Goal: Task Accomplishment & Management: Manage account settings

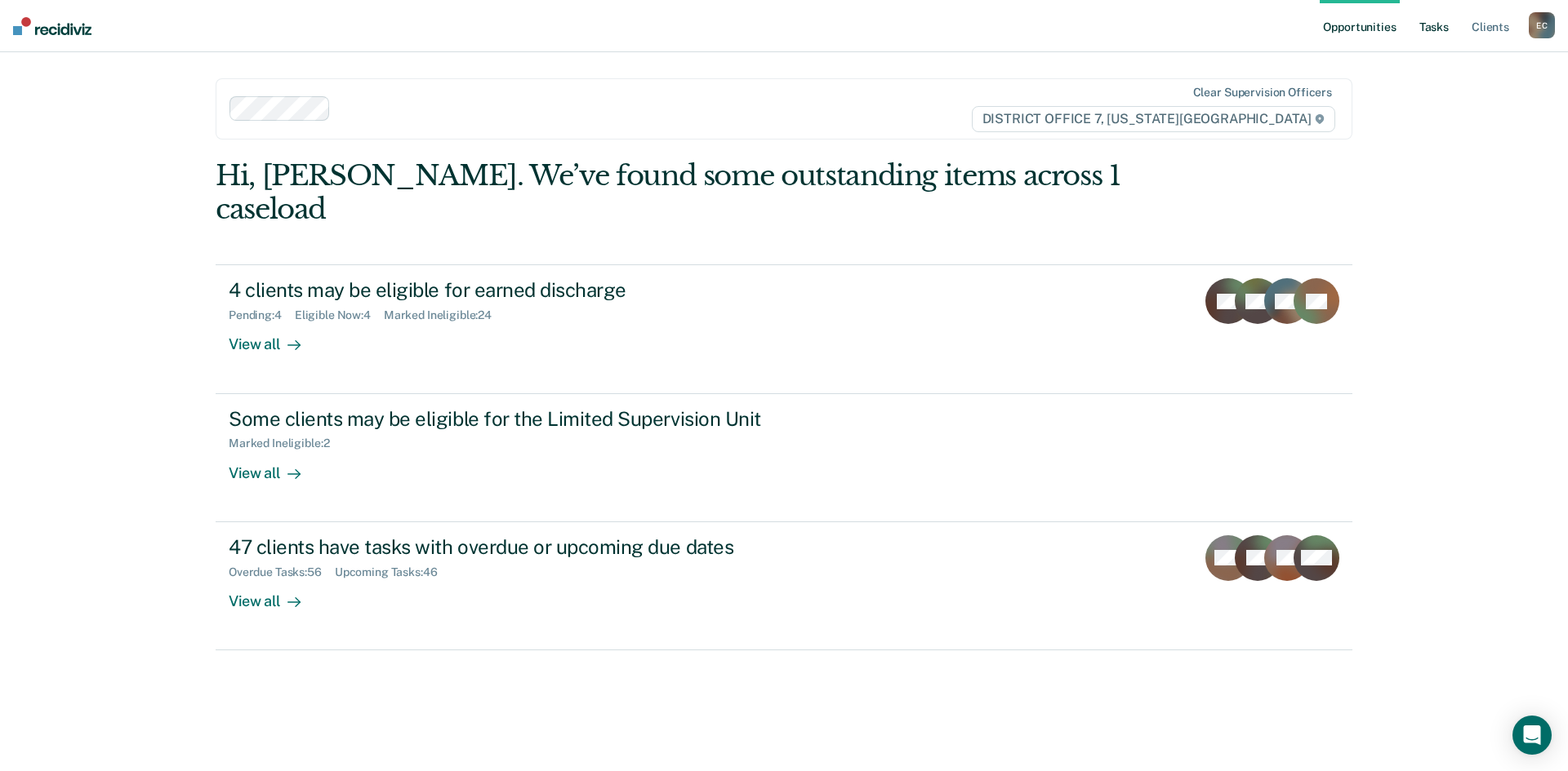
click at [1440, 26] on link "Tasks" at bounding box center [1434, 26] width 36 height 52
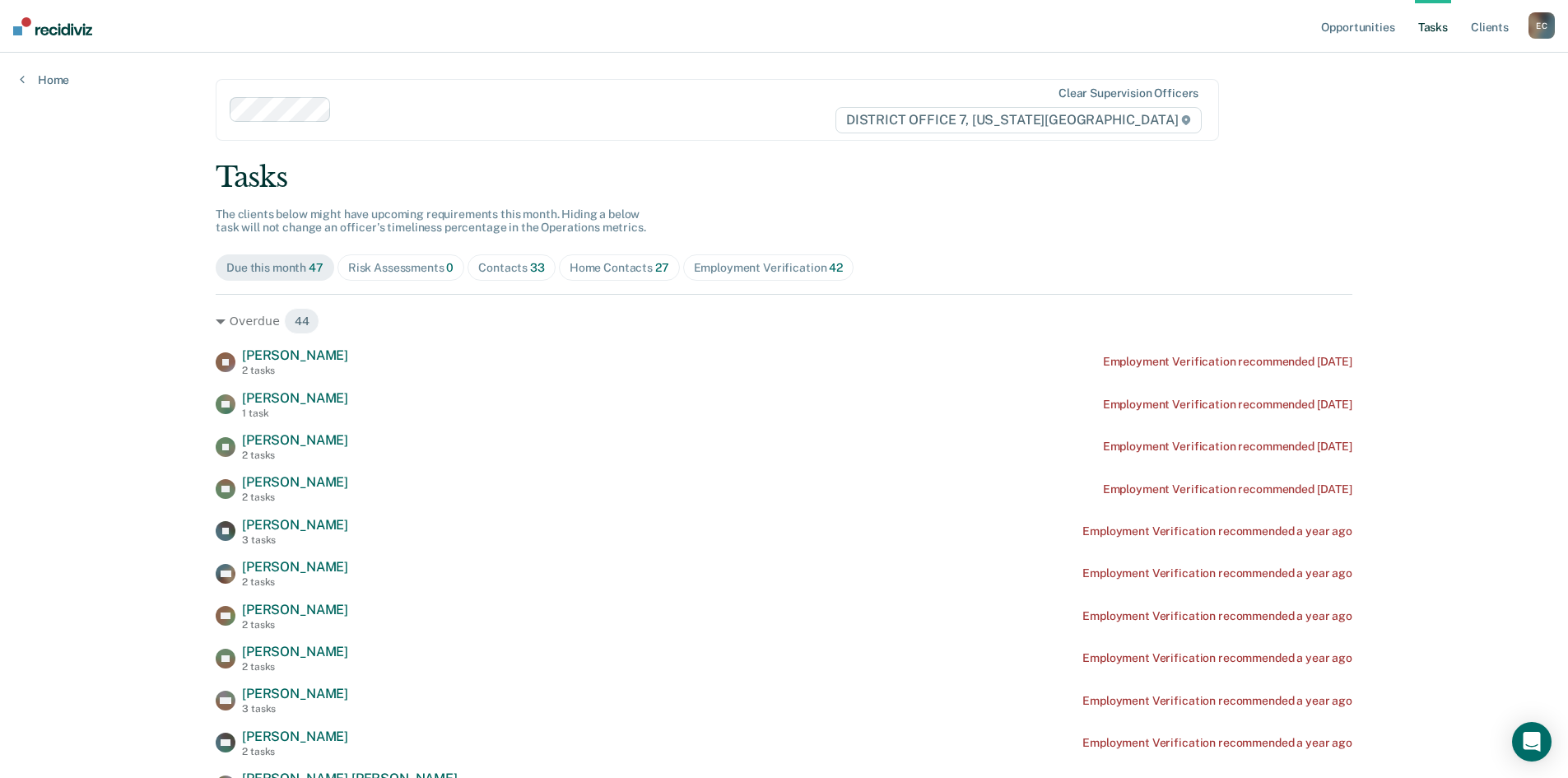
click at [574, 273] on div "Home Contacts 27" at bounding box center [620, 268] width 100 height 14
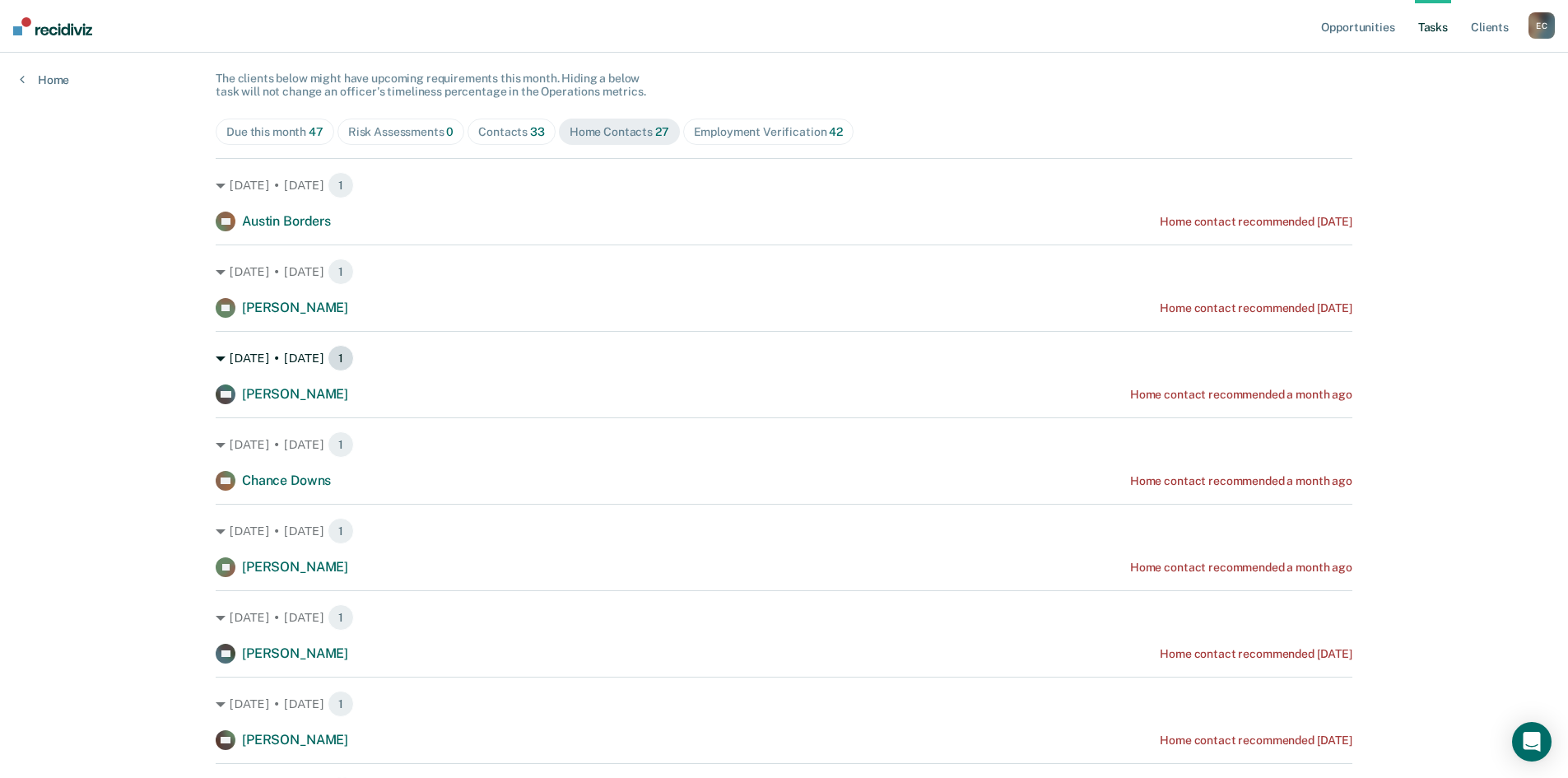
scroll to position [165, 0]
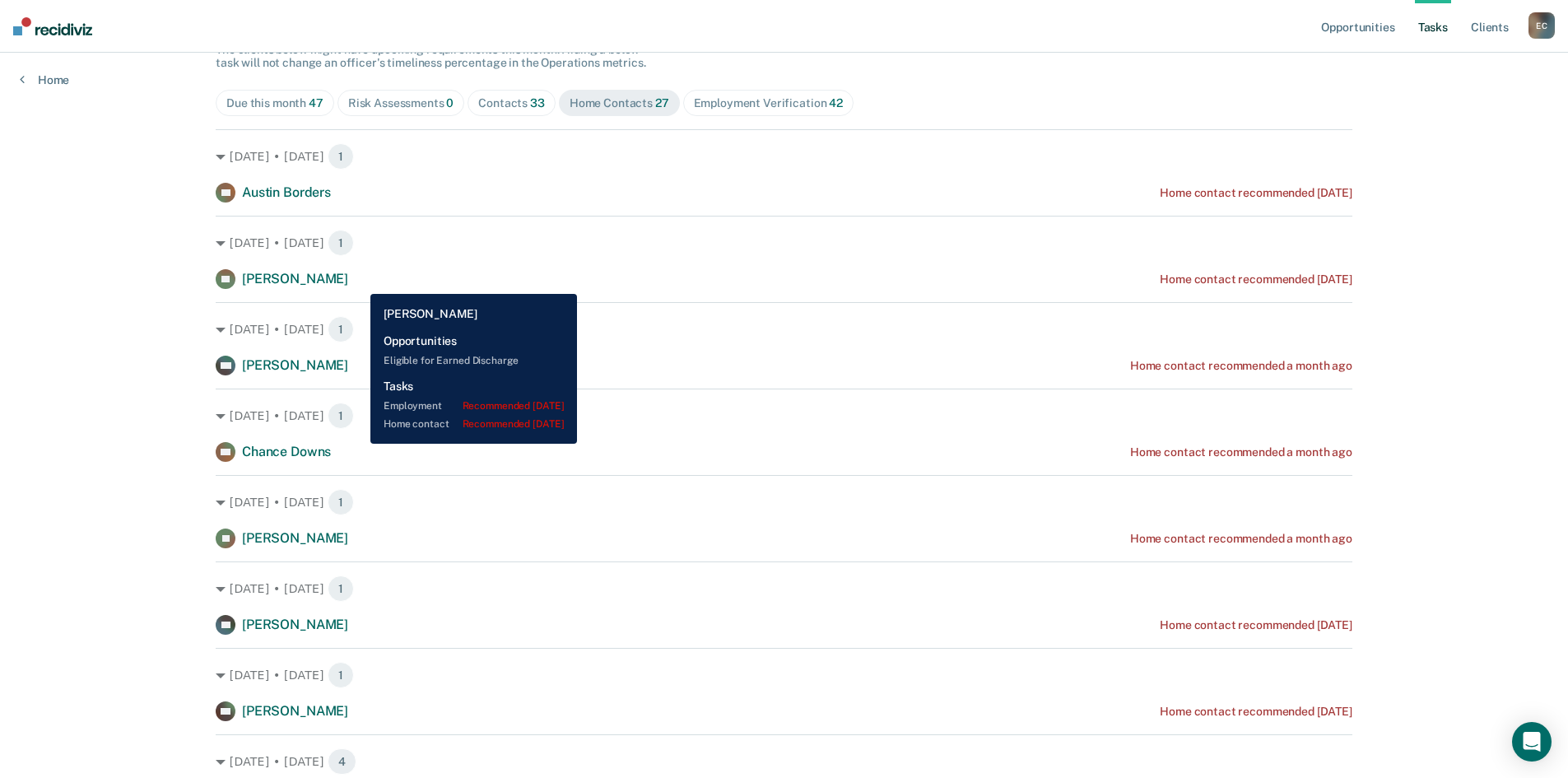
click at [358, 282] on div "BP [PERSON_NAME] Home contact recommended [DATE]" at bounding box center [784, 279] width 1137 height 20
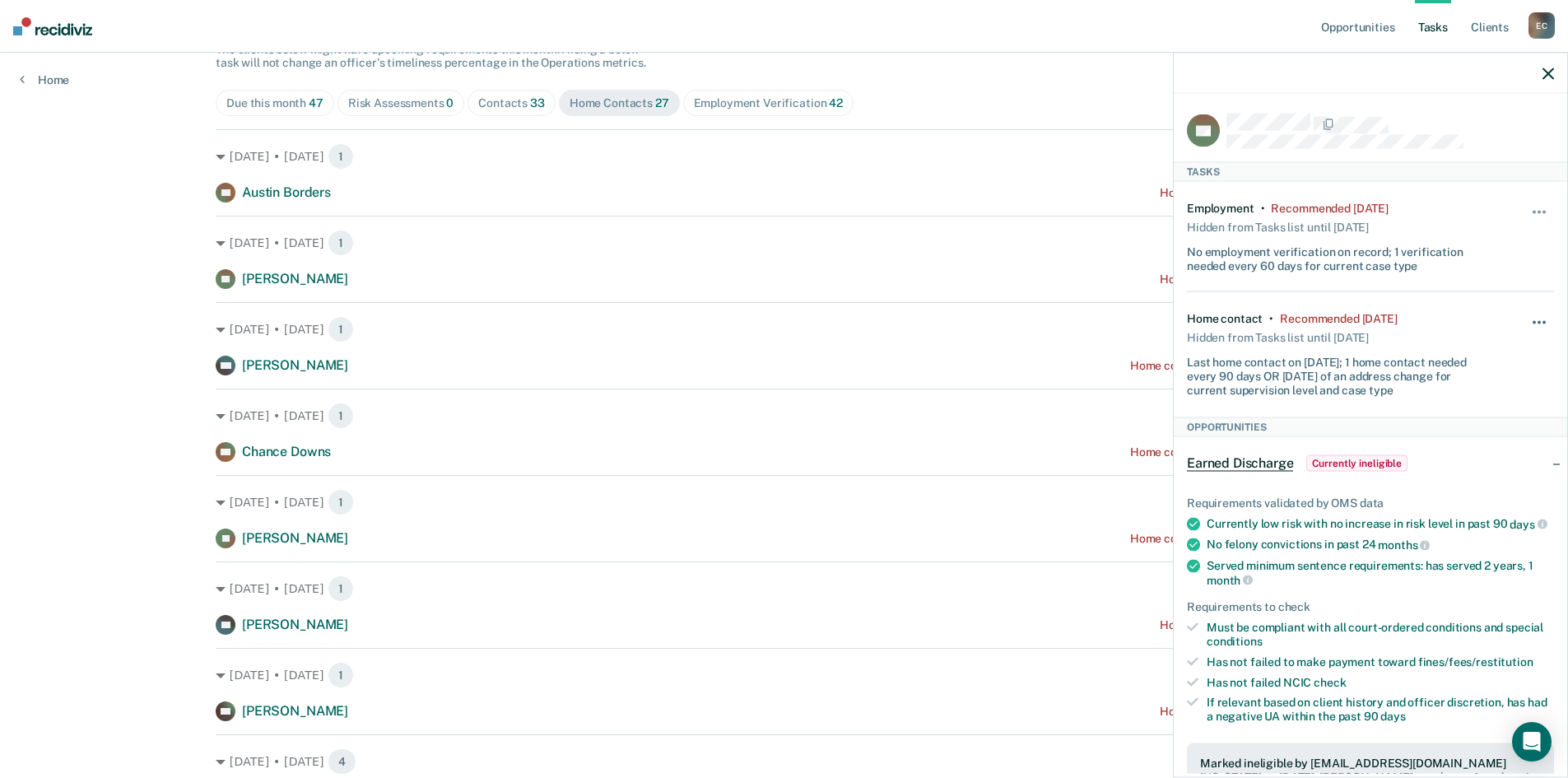
click at [1526, 319] on button "button" at bounding box center [1540, 331] width 28 height 27
click at [1494, 403] on button "7 days" at bounding box center [1495, 401] width 118 height 27
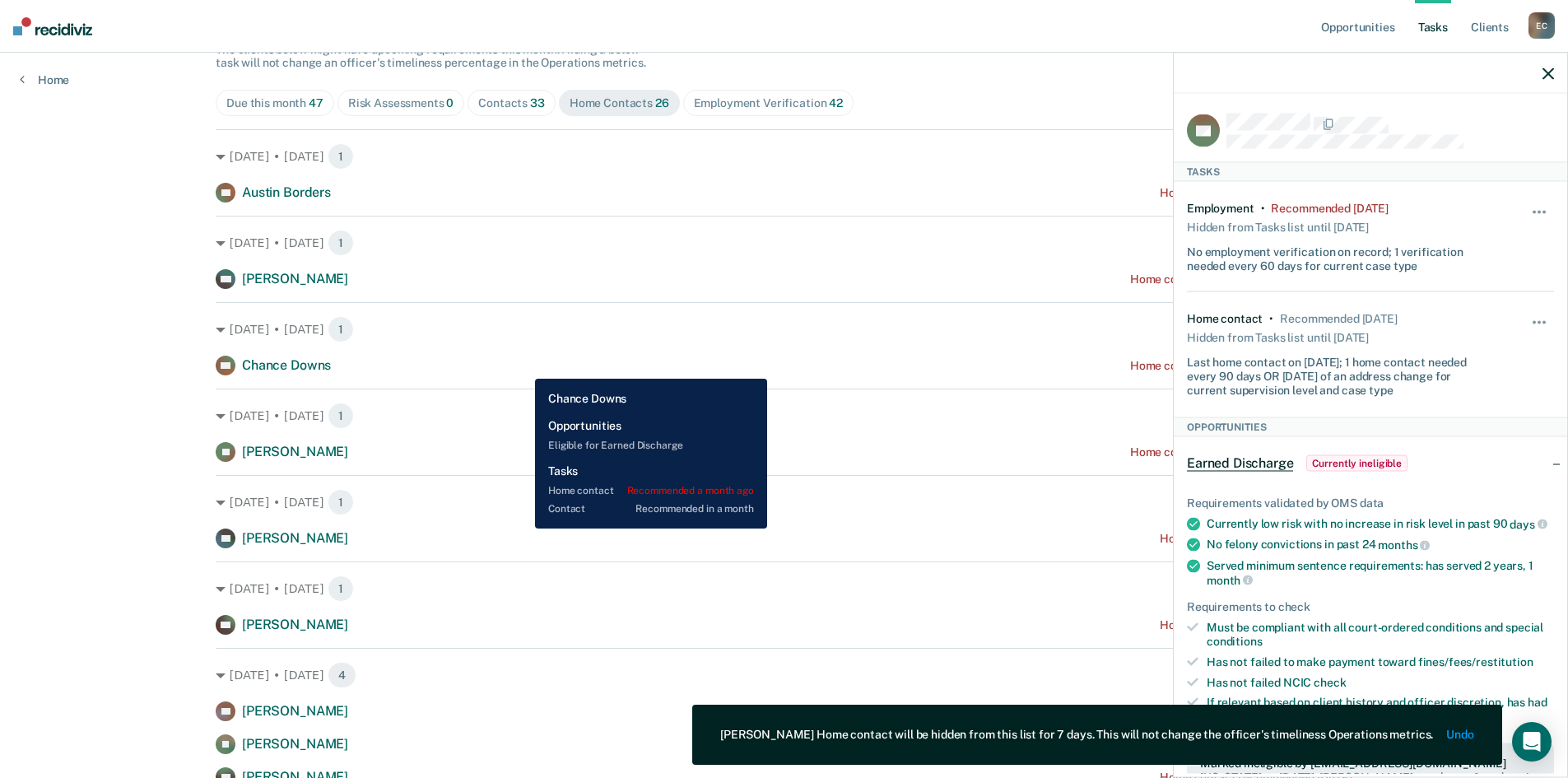
click at [516, 375] on div "CD Chance Downs Home contact recommended a month ago" at bounding box center [784, 365] width 1137 height 20
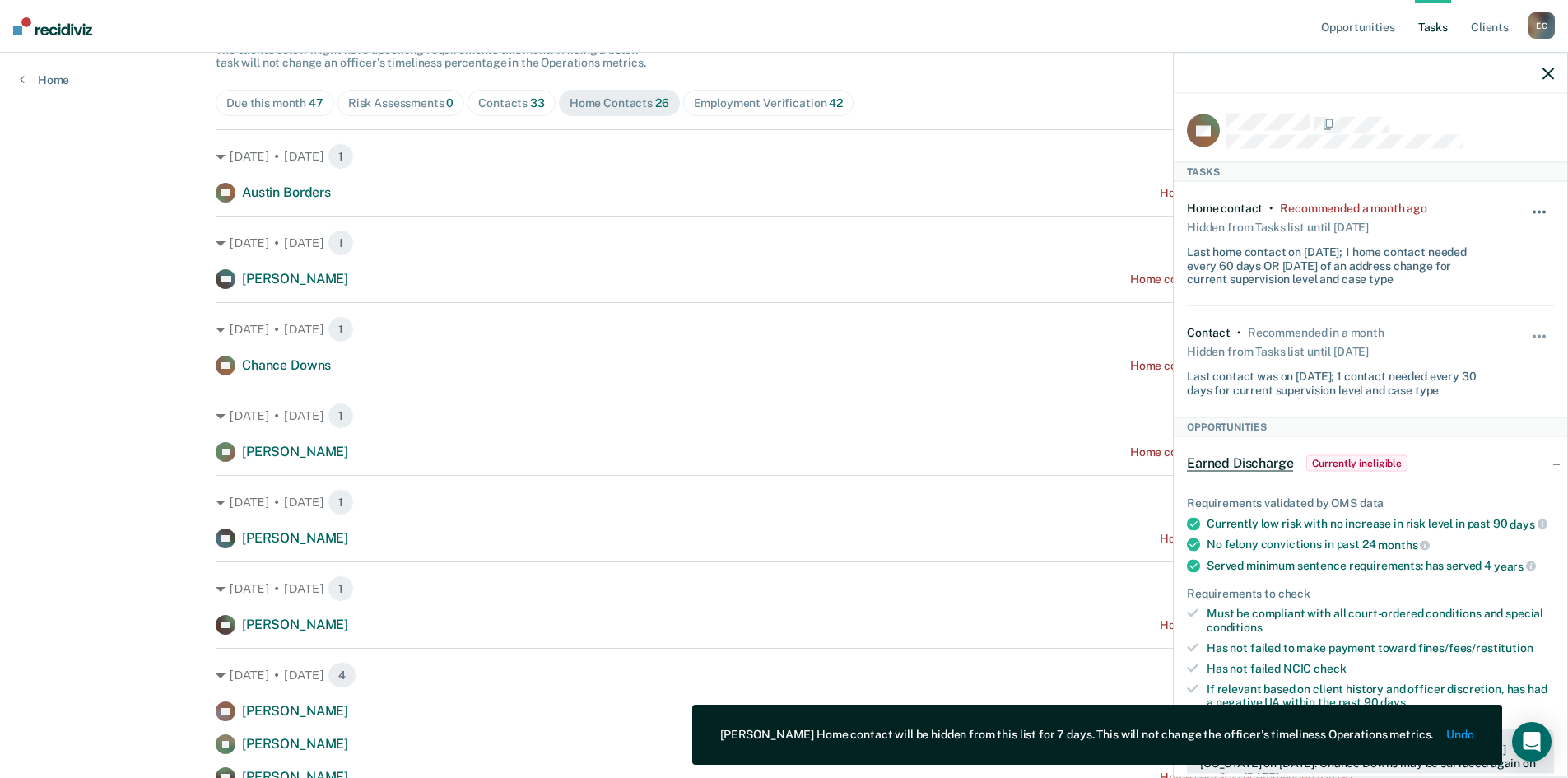
click at [1542, 210] on span "button" at bounding box center [1544, 212] width 3 height 3
click at [1514, 291] on button "7 days" at bounding box center [1495, 290] width 118 height 27
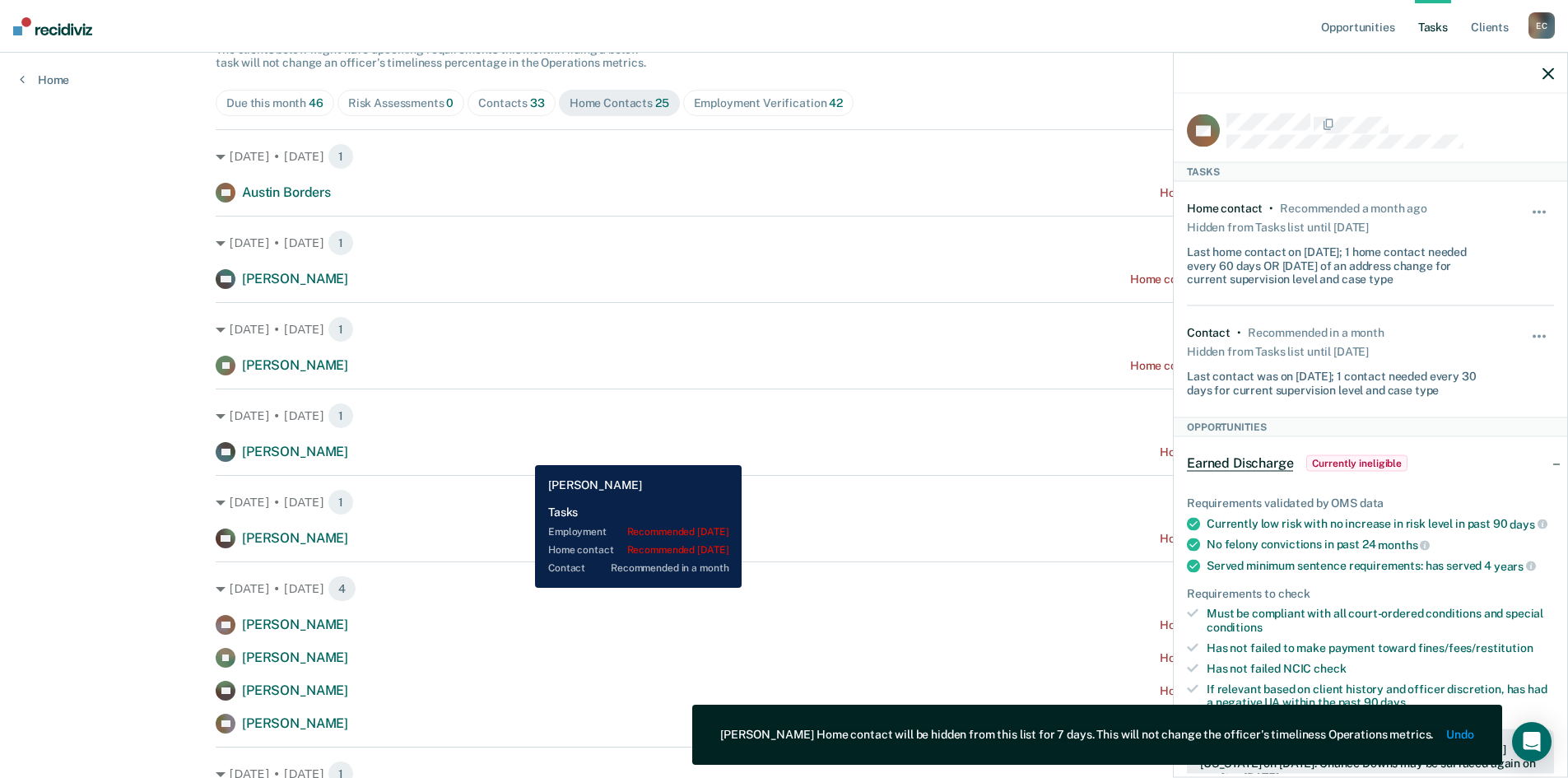
click at [523, 453] on div "TH [PERSON_NAME] Home contact recommended [DATE]" at bounding box center [784, 452] width 1137 height 20
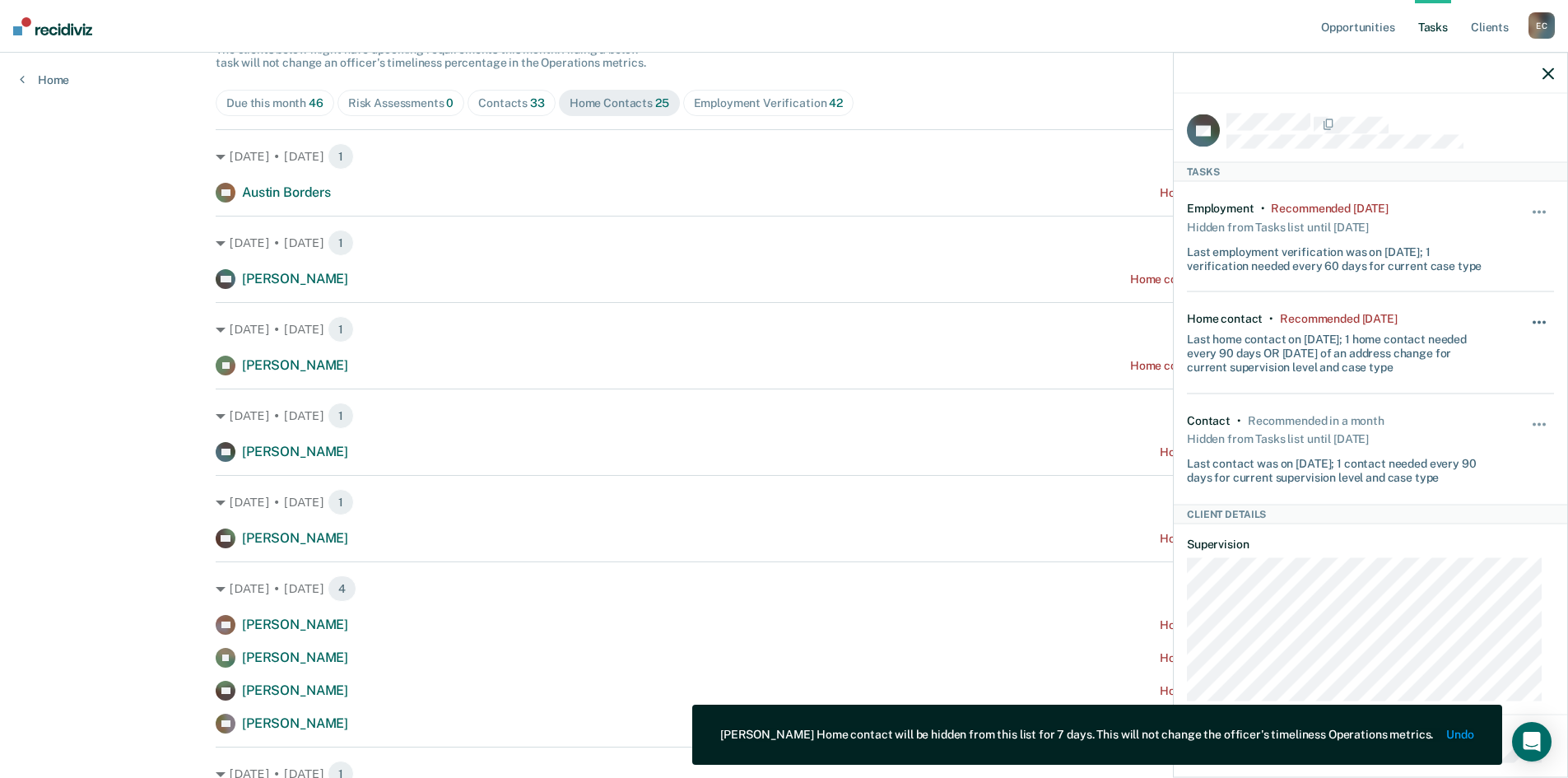
click at [1526, 318] on button "button" at bounding box center [1540, 331] width 28 height 27
click at [1469, 402] on button "7 days" at bounding box center [1495, 401] width 118 height 27
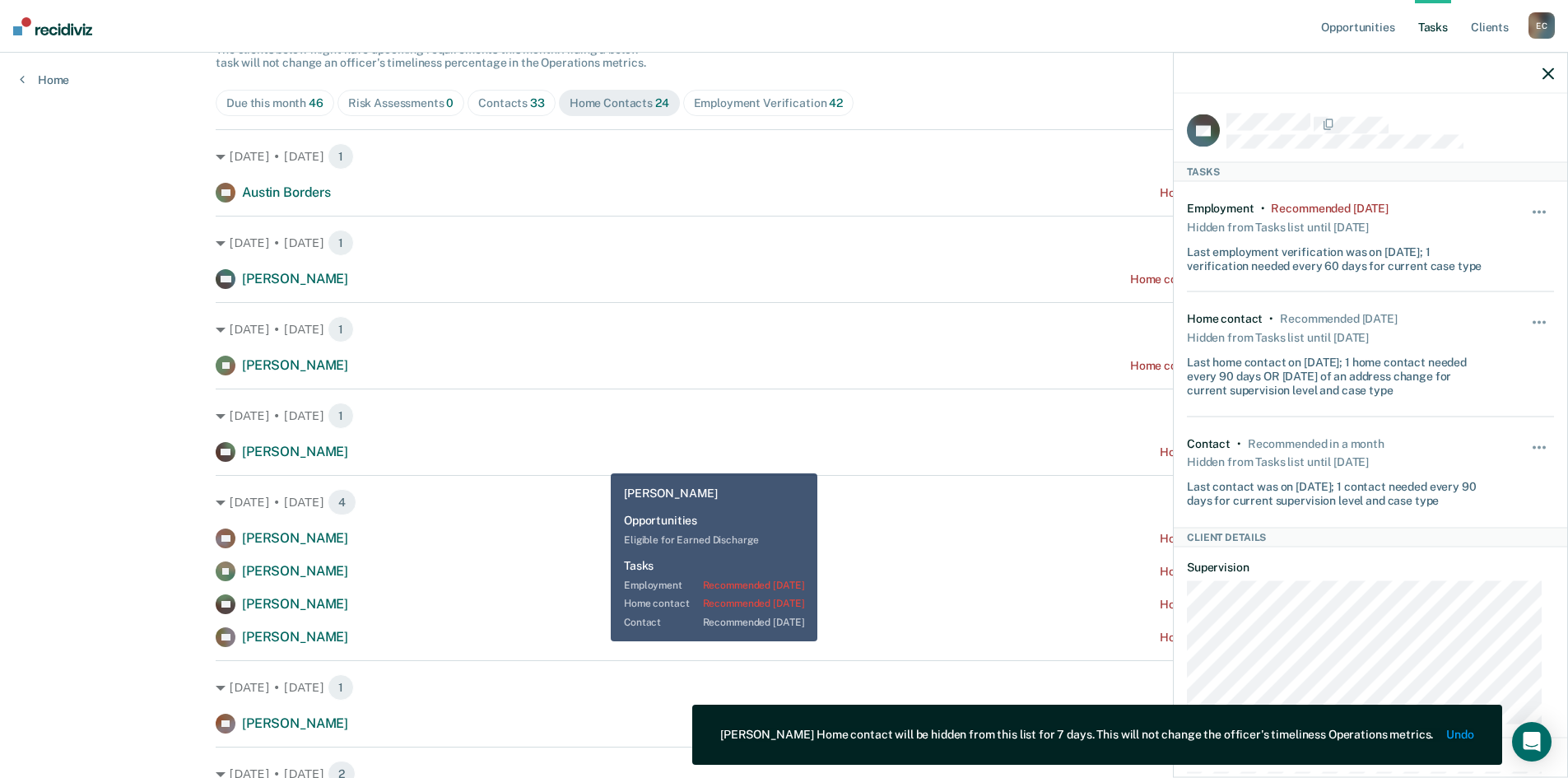
click at [598, 461] on div "CH [PERSON_NAME] Home contact recommended [DATE]" at bounding box center [784, 452] width 1137 height 20
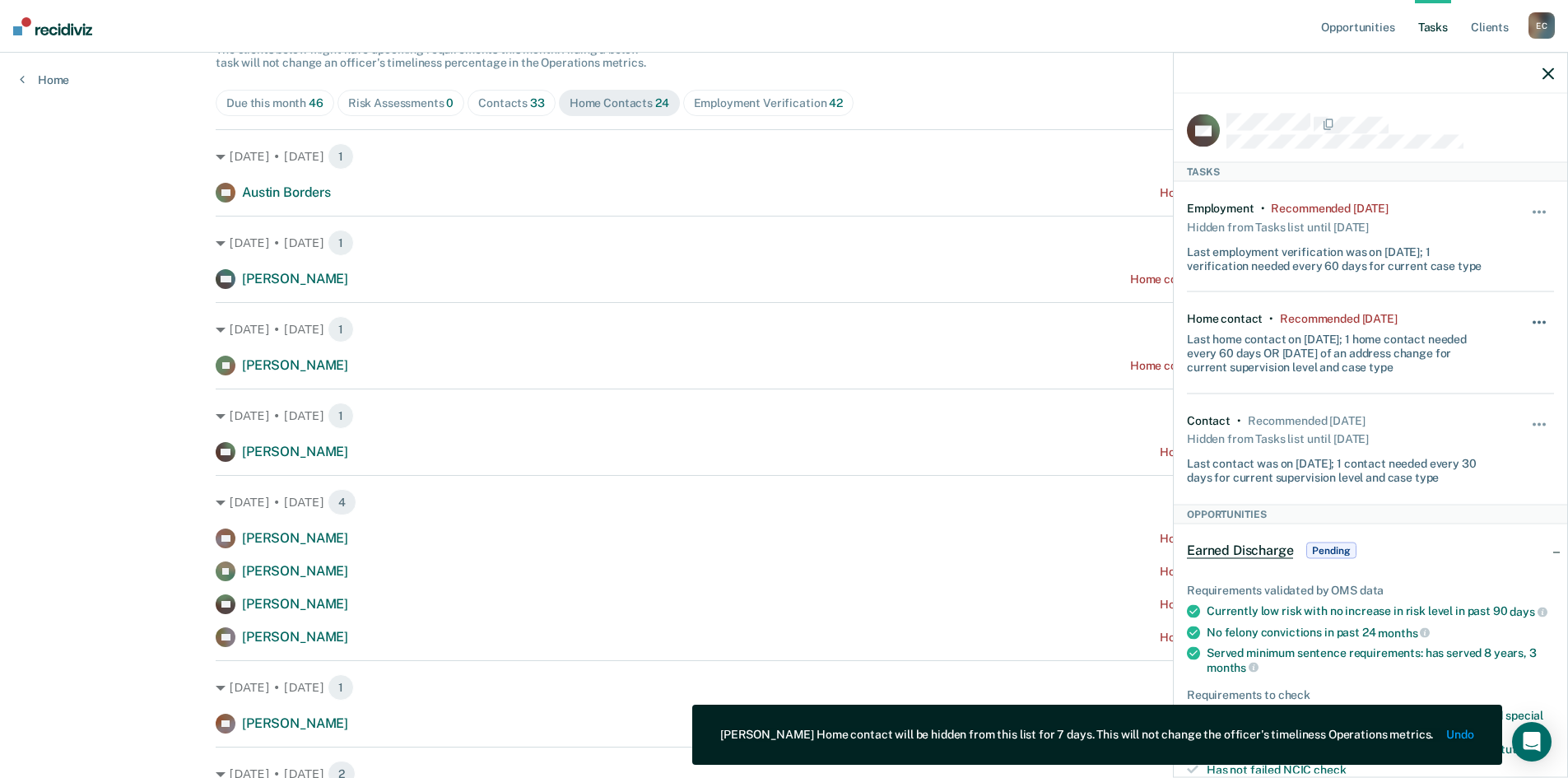
click at [1526, 319] on button "button" at bounding box center [1540, 331] width 28 height 27
click at [1482, 393] on button "7 days" at bounding box center [1495, 401] width 118 height 27
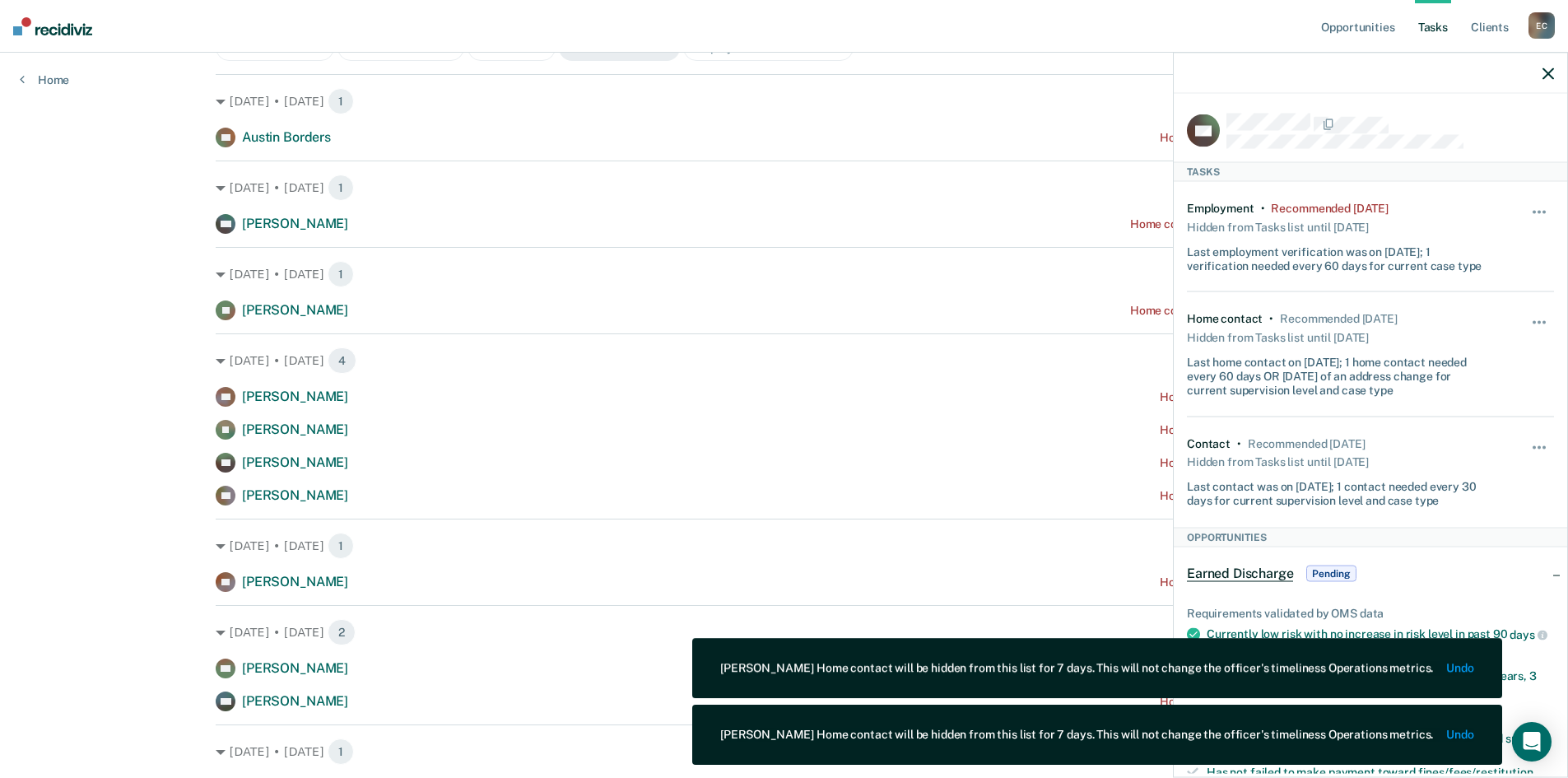
scroll to position [247, 0]
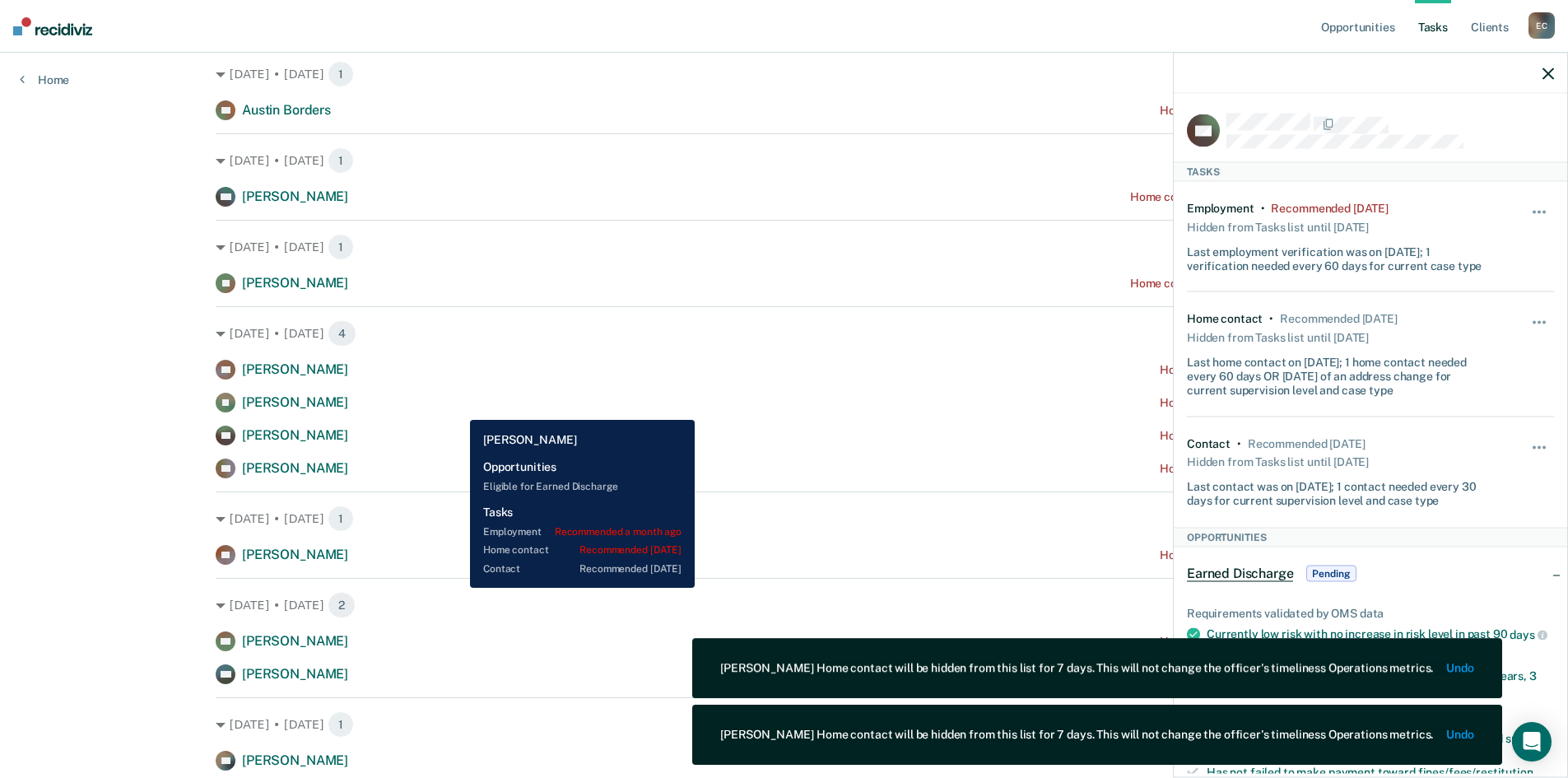
click at [457, 408] on div "[PERSON_NAME] [PERSON_NAME] Home contact recommended [DATE]" at bounding box center [784, 403] width 1137 height 20
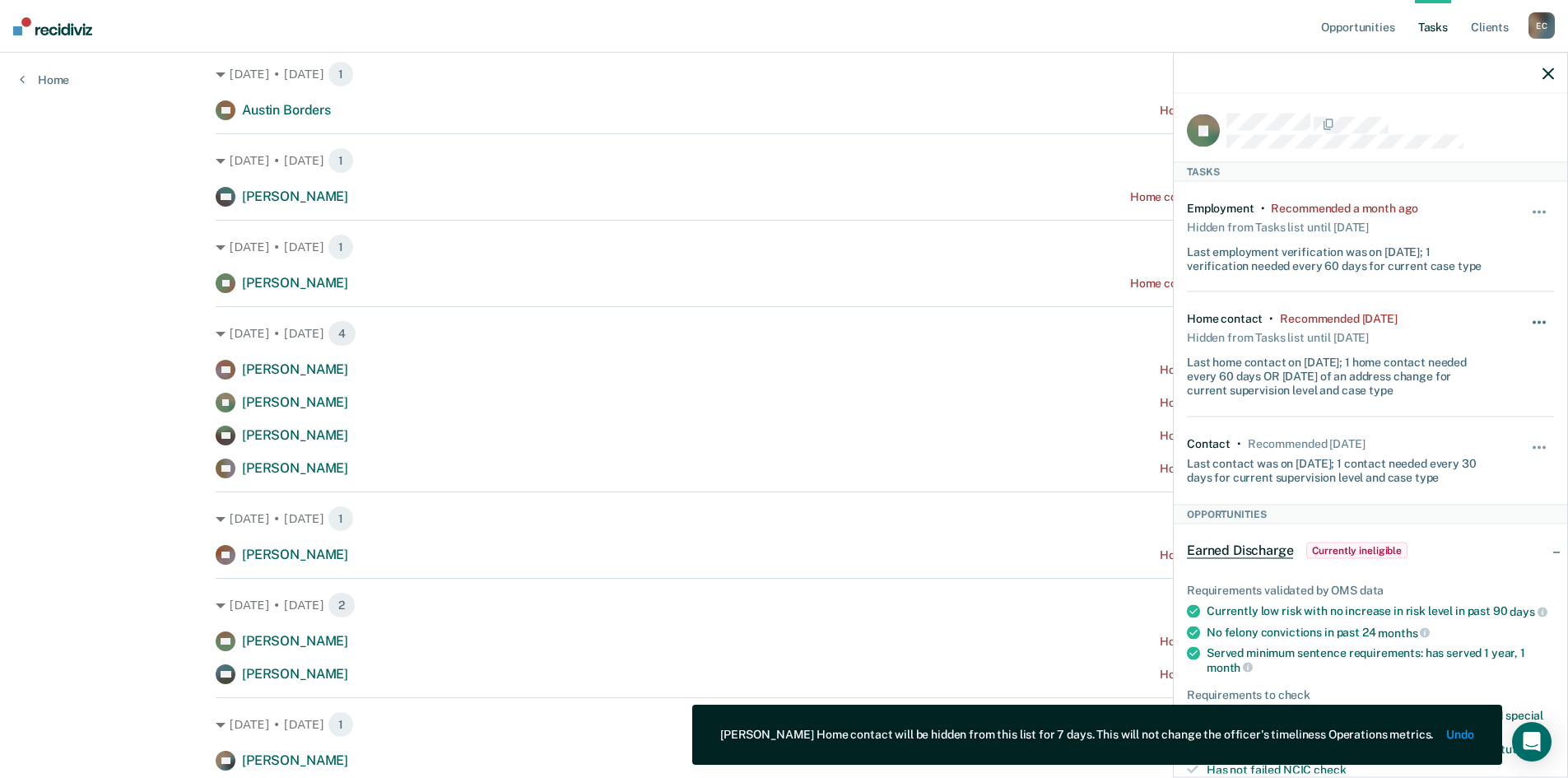
click at [1541, 322] on button "button" at bounding box center [1540, 331] width 28 height 27
click at [1488, 392] on button "7 days" at bounding box center [1495, 401] width 118 height 27
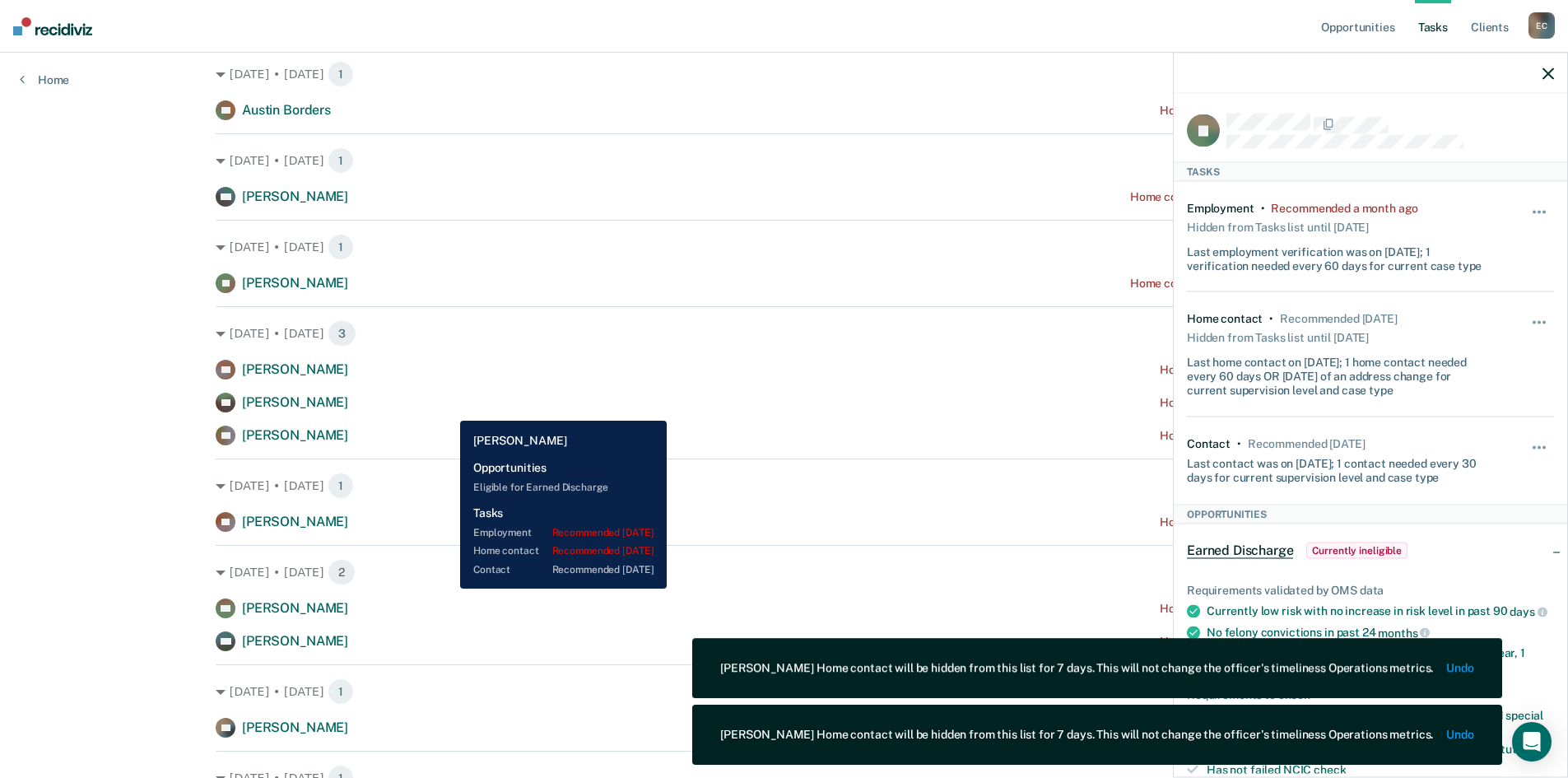
click at [448, 409] on div "[PERSON_NAME] [PERSON_NAME] Home contact recommended [DATE]" at bounding box center [784, 403] width 1137 height 20
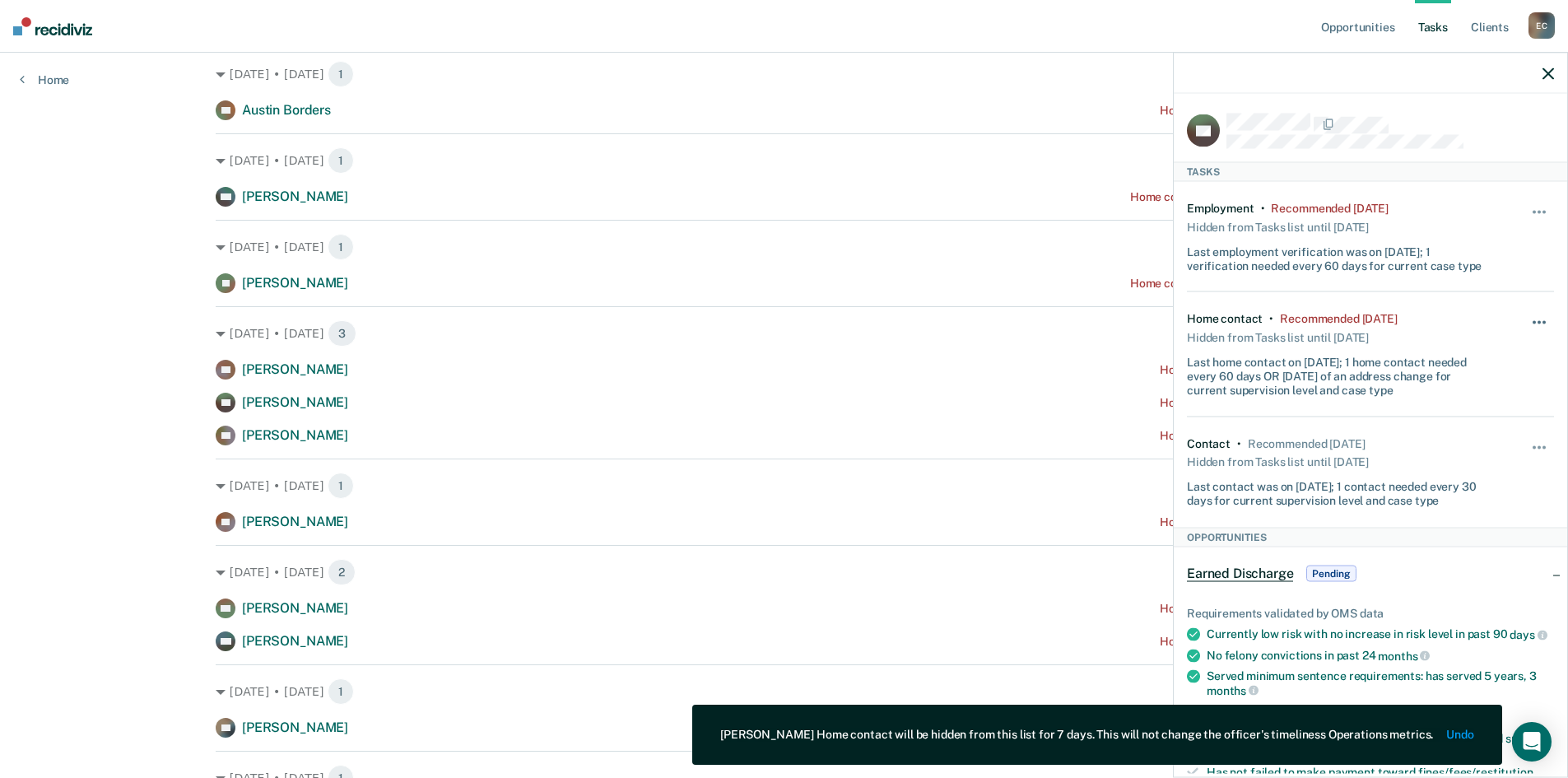
click at [1526, 318] on button "button" at bounding box center [1540, 331] width 28 height 27
click at [1481, 395] on button "7 days" at bounding box center [1495, 401] width 118 height 27
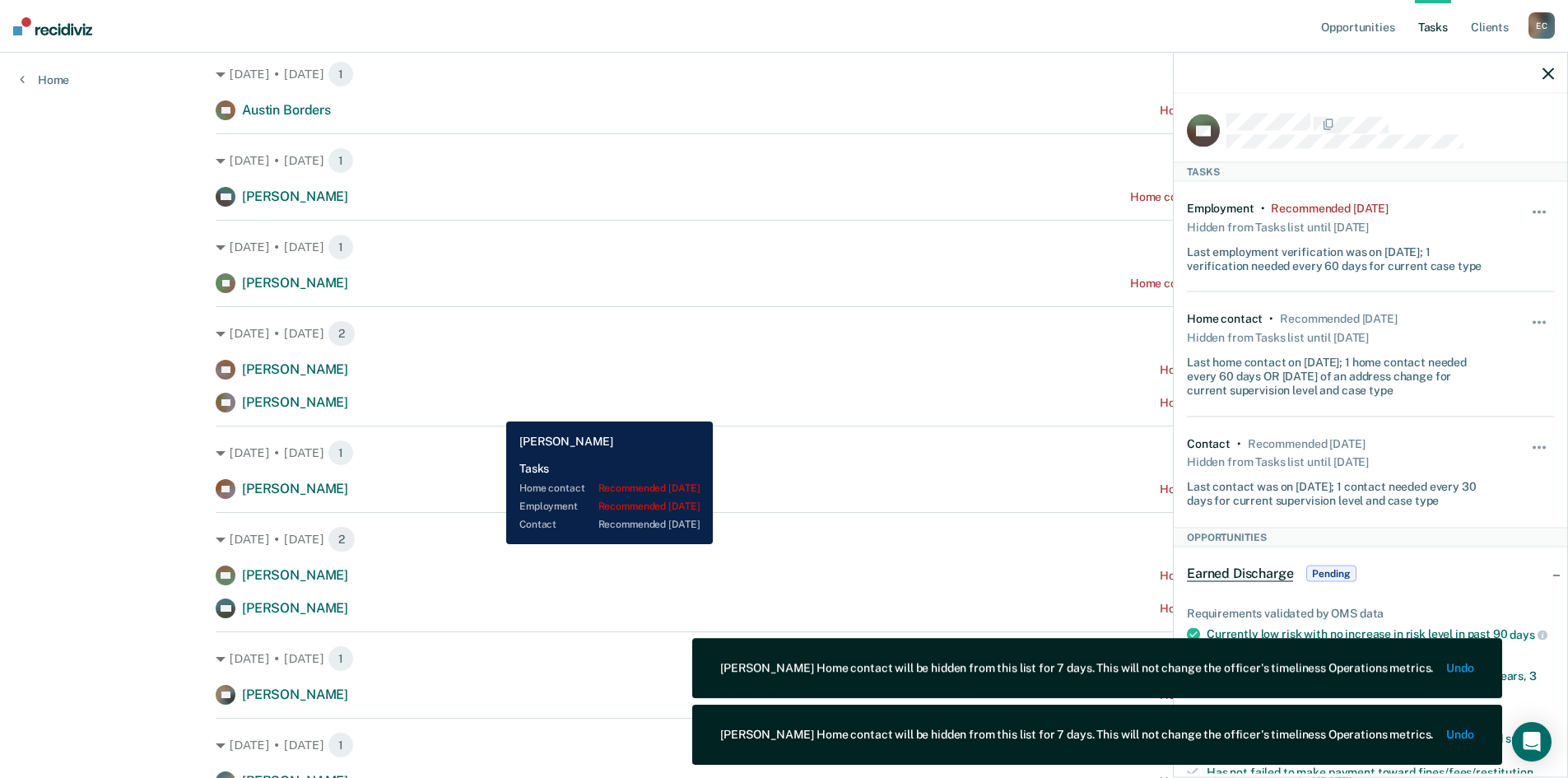
click at [493, 410] on div "RB [PERSON_NAME] Home contact recommended [DATE]" at bounding box center [784, 403] width 1137 height 20
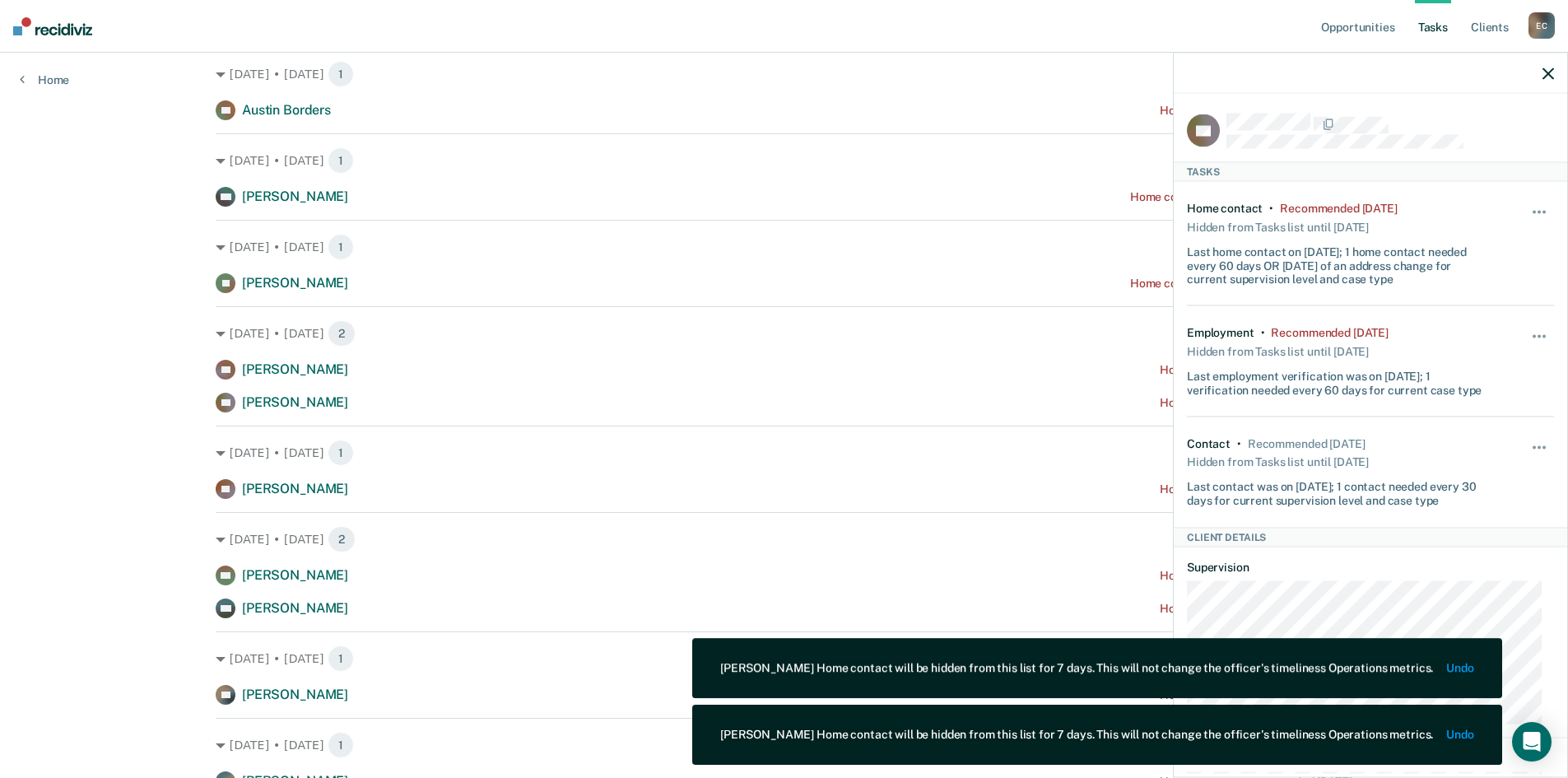
click at [1526, 202] on div "Hide from tasks list for... 7 days 30 days 90 days" at bounding box center [1540, 243] width 28 height 85
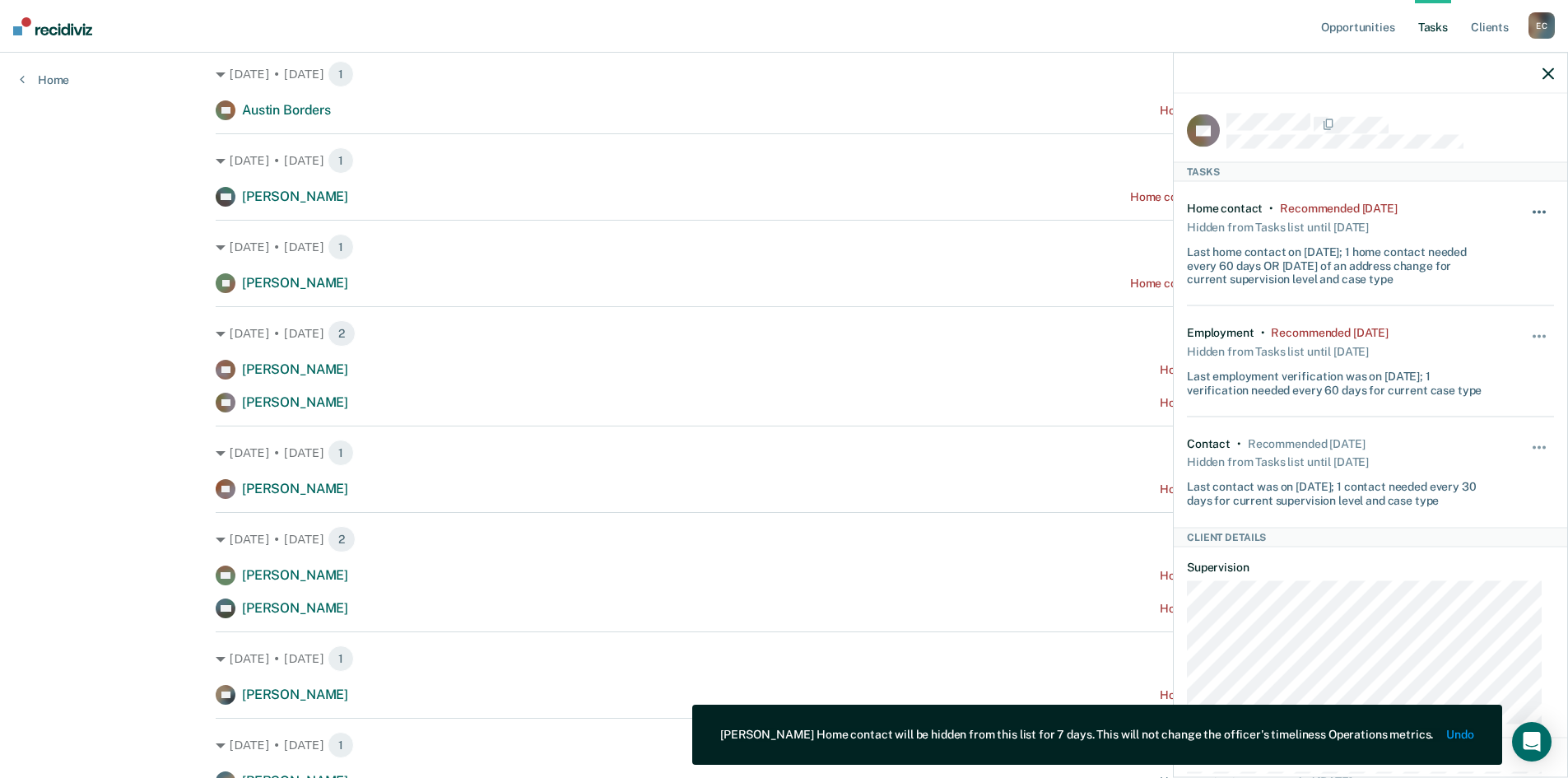
click at [1526, 217] on button "button" at bounding box center [1540, 220] width 28 height 27
click at [1461, 291] on button "7 days" at bounding box center [1495, 290] width 118 height 27
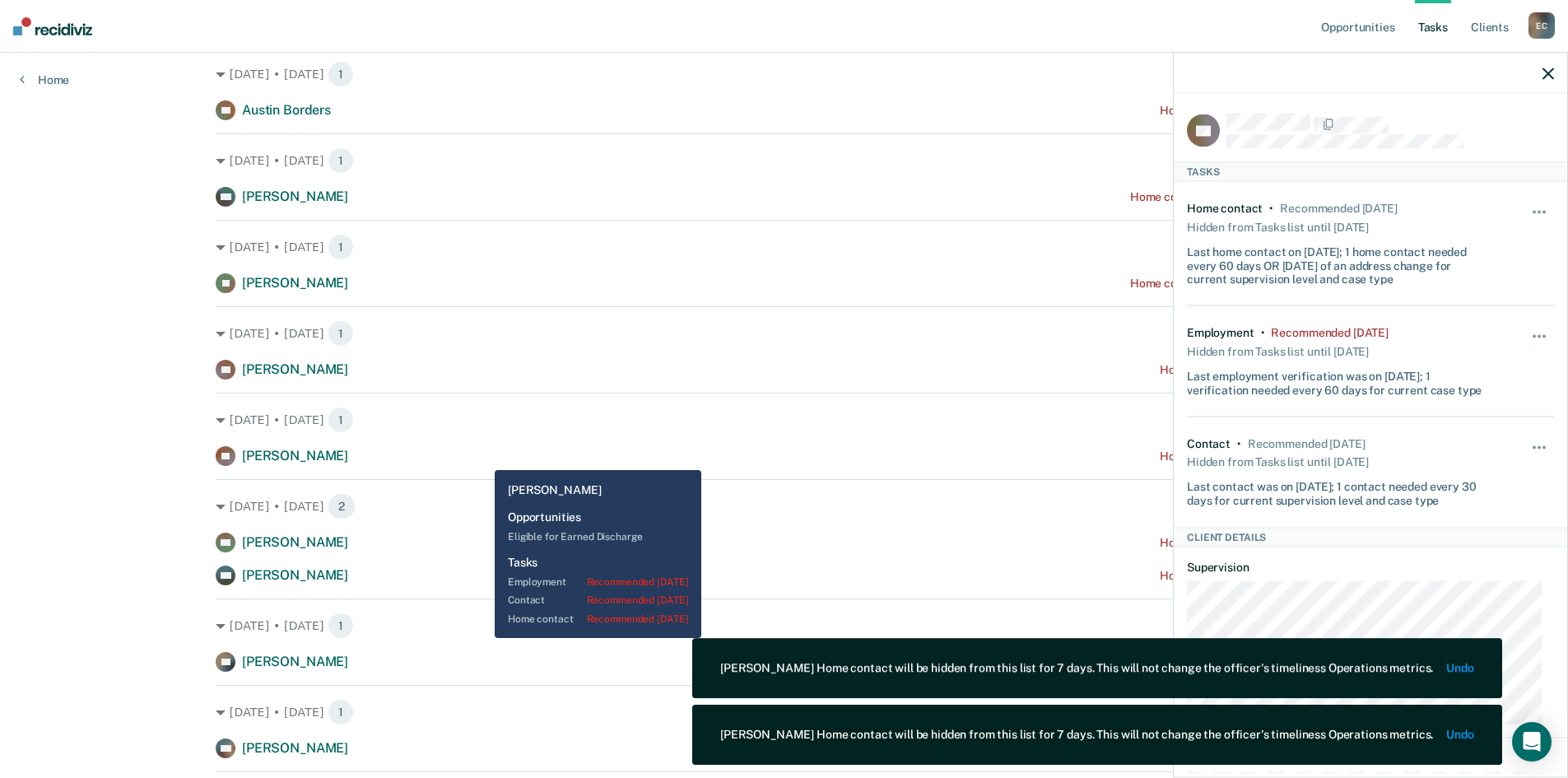
click at [466, 463] on div "VE [PERSON_NAME] Home contact recommended [DATE]" at bounding box center [784, 456] width 1137 height 20
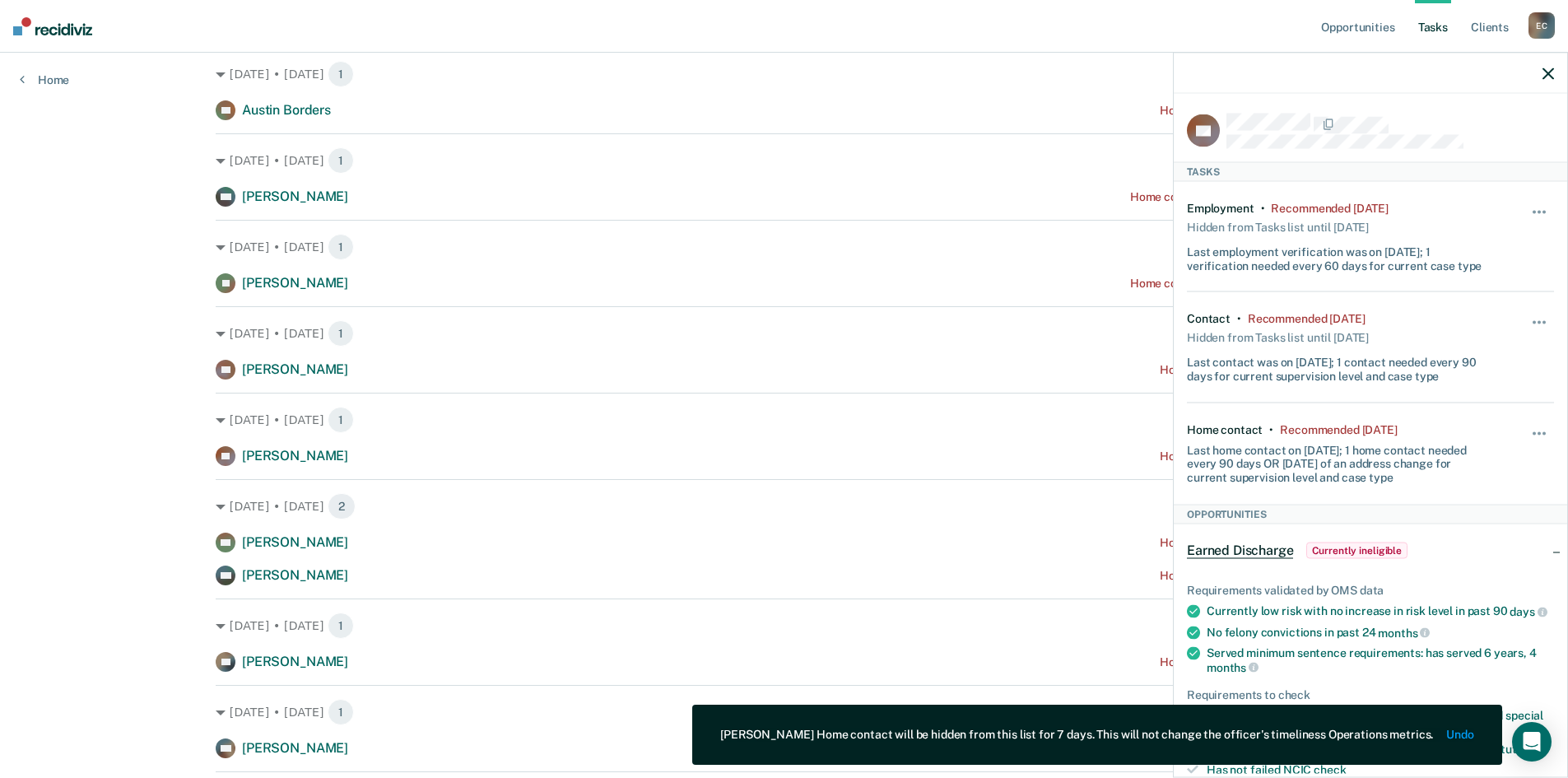
click at [1529, 424] on div "Hide from tasks list for... 7 days 30 days 90 days" at bounding box center [1540, 453] width 28 height 62
click at [1534, 433] on button "button" at bounding box center [1540, 441] width 28 height 27
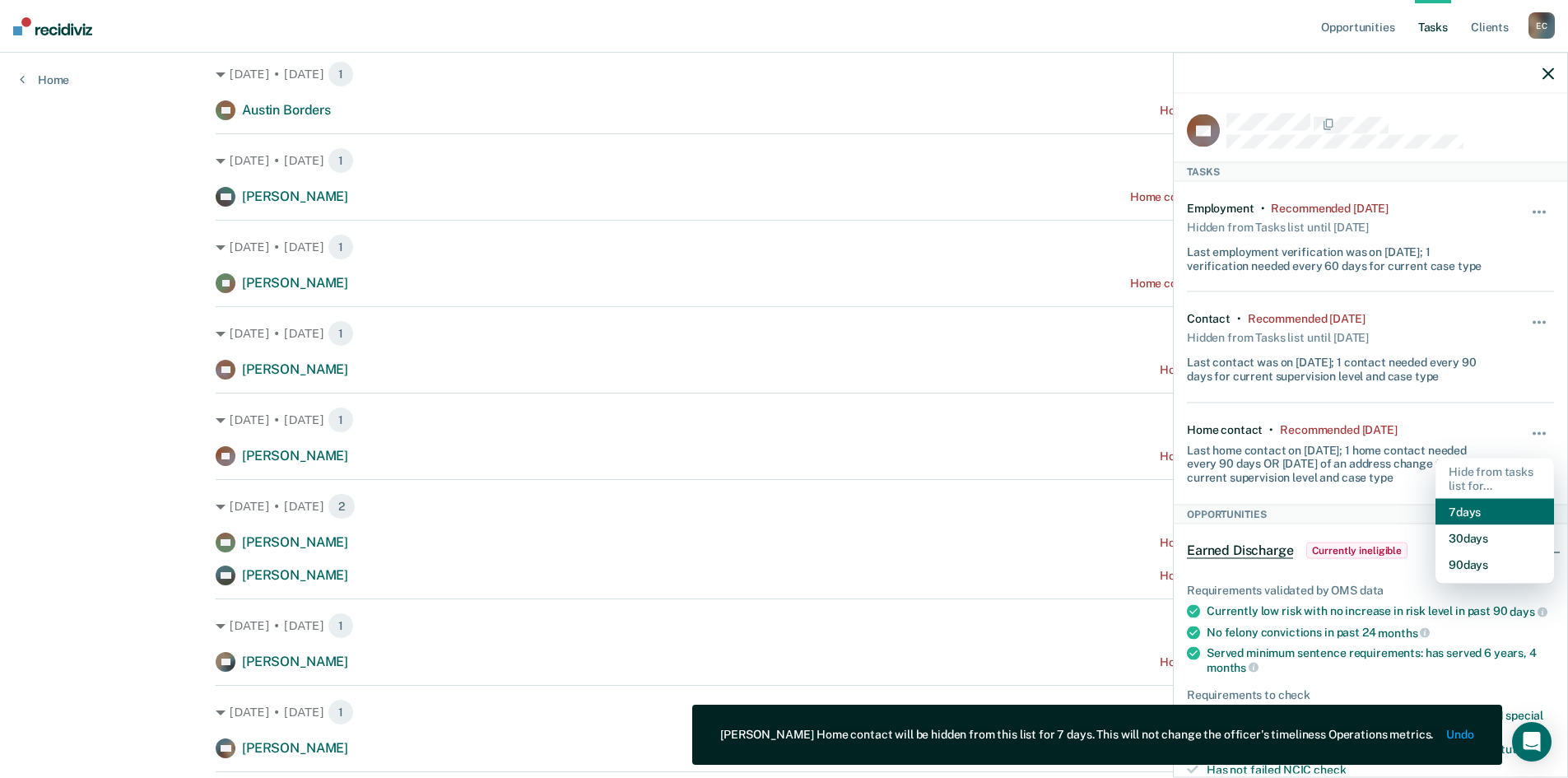
click at [1465, 506] on button "7 days" at bounding box center [1495, 512] width 118 height 27
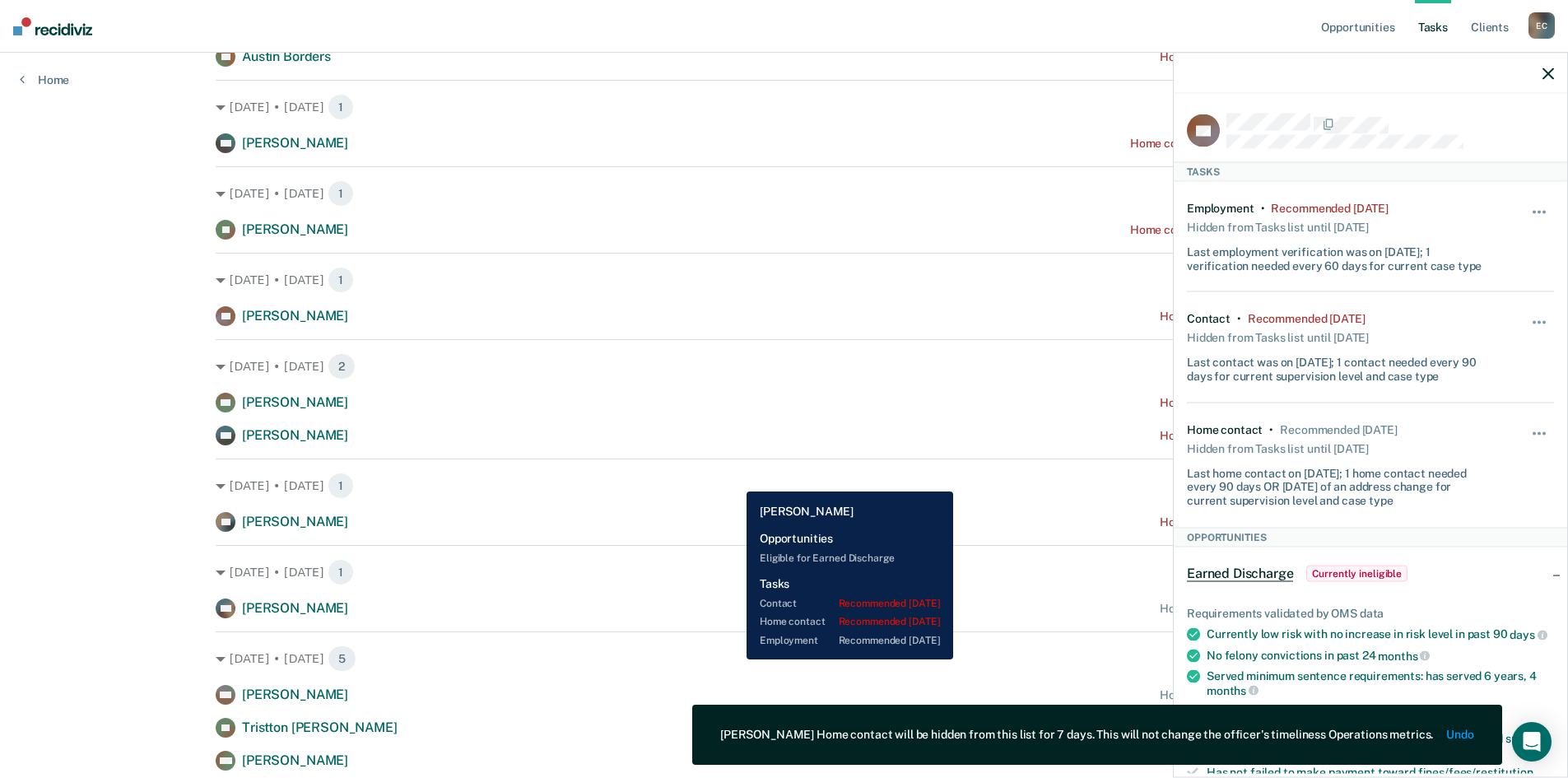
scroll to position [330, 0]
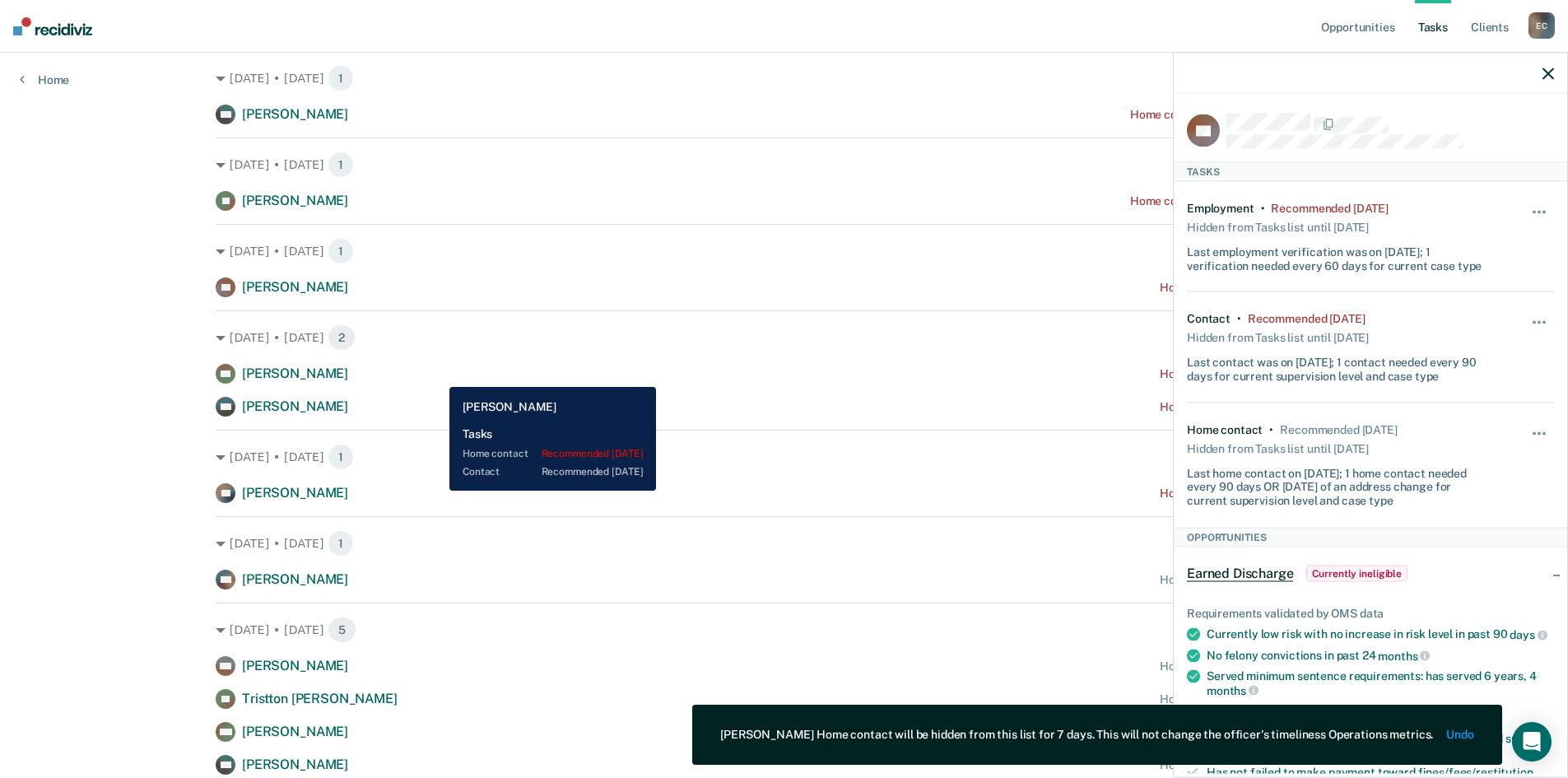
click at [437, 374] on div "BH [PERSON_NAME] Home contact recommended [DATE]" at bounding box center [784, 374] width 1137 height 20
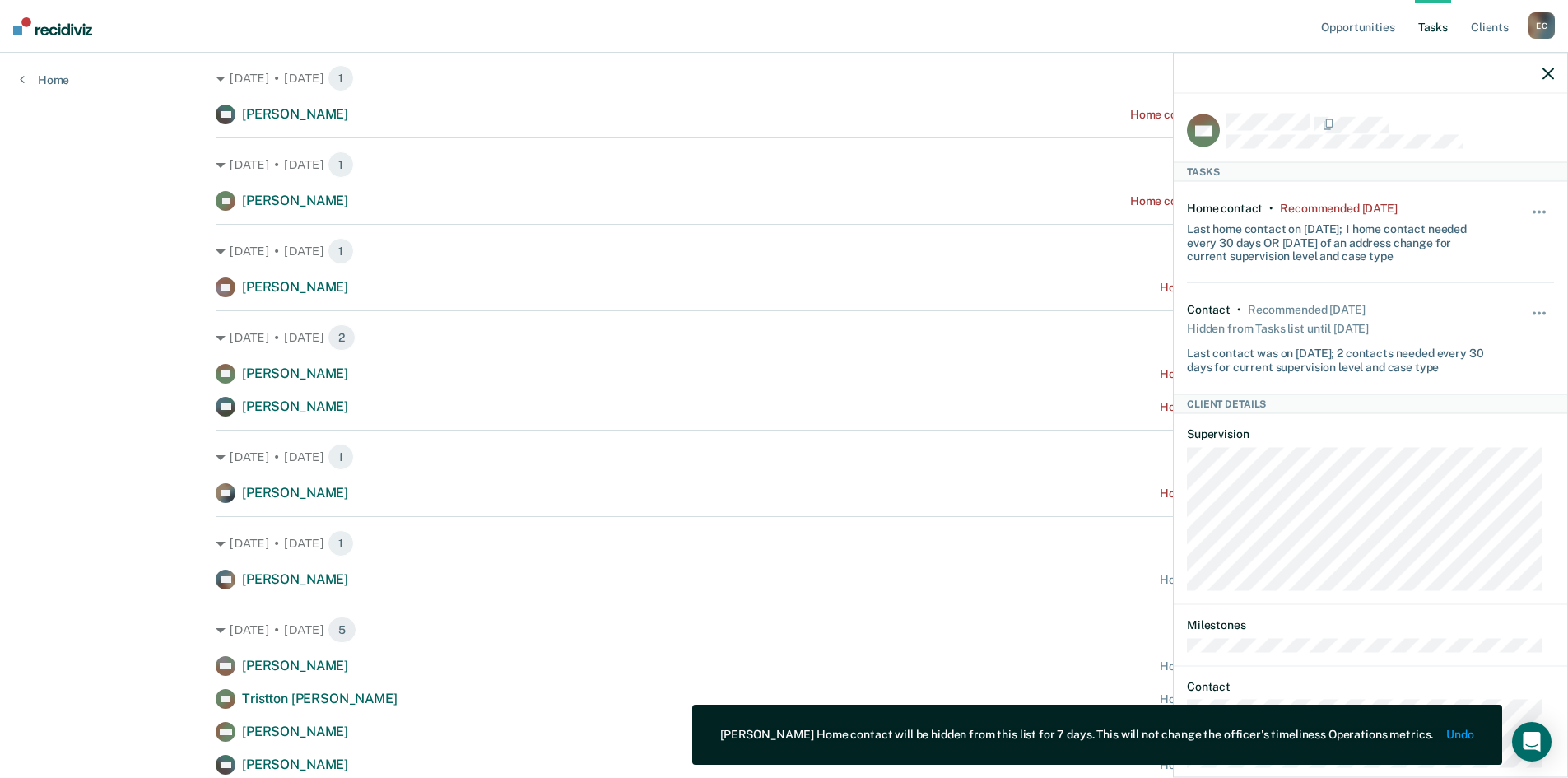
click at [1529, 204] on div "Hide from tasks list for... 7 days 30 days 90 days" at bounding box center [1540, 232] width 28 height 62
click at [1526, 215] on button "button" at bounding box center [1540, 220] width 28 height 27
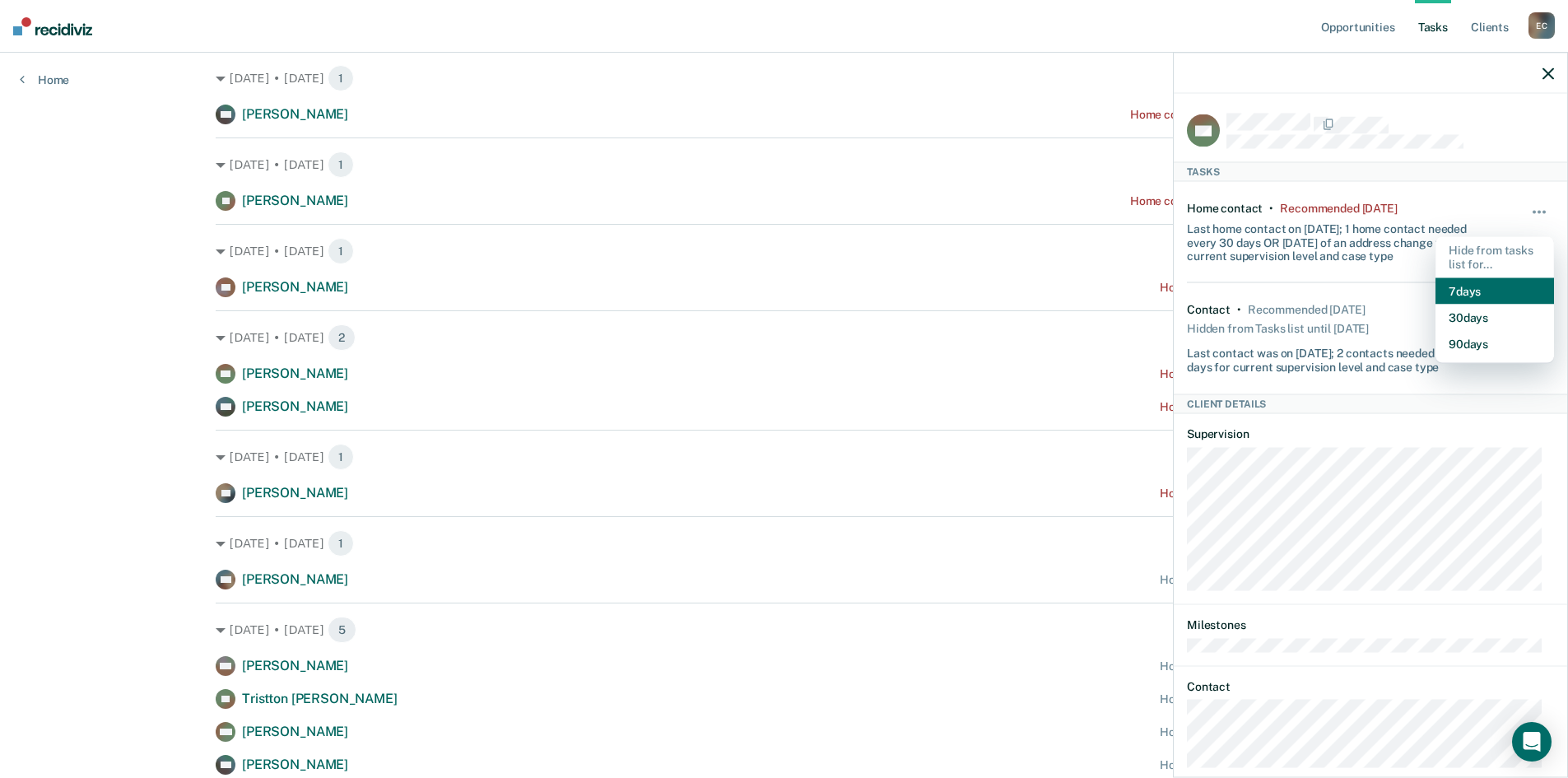
click at [1510, 283] on button "7 days" at bounding box center [1495, 290] width 118 height 27
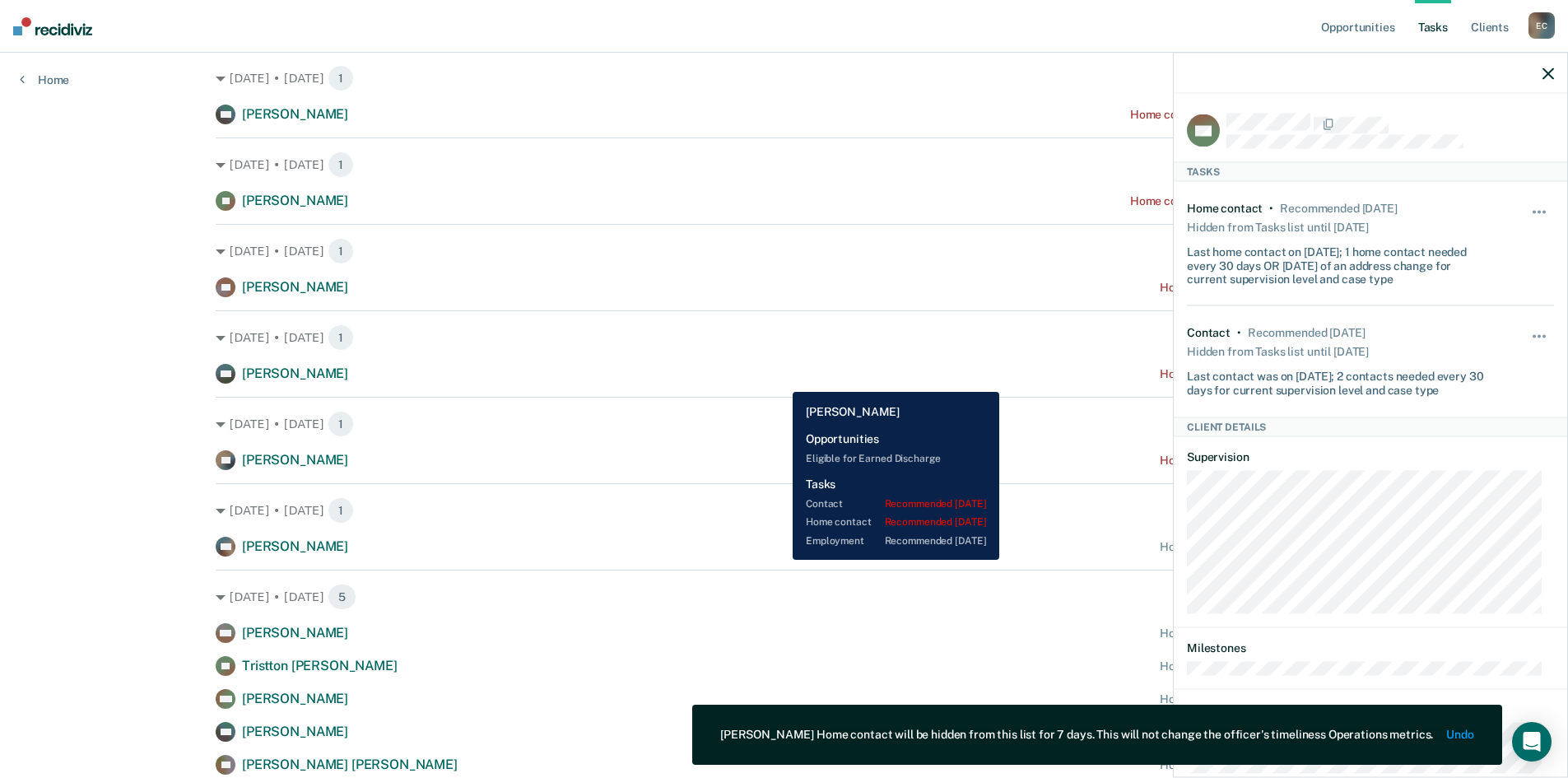
click at [780, 380] on div "SW [PERSON_NAME] Home contact recommended [DATE]" at bounding box center [784, 374] width 1137 height 20
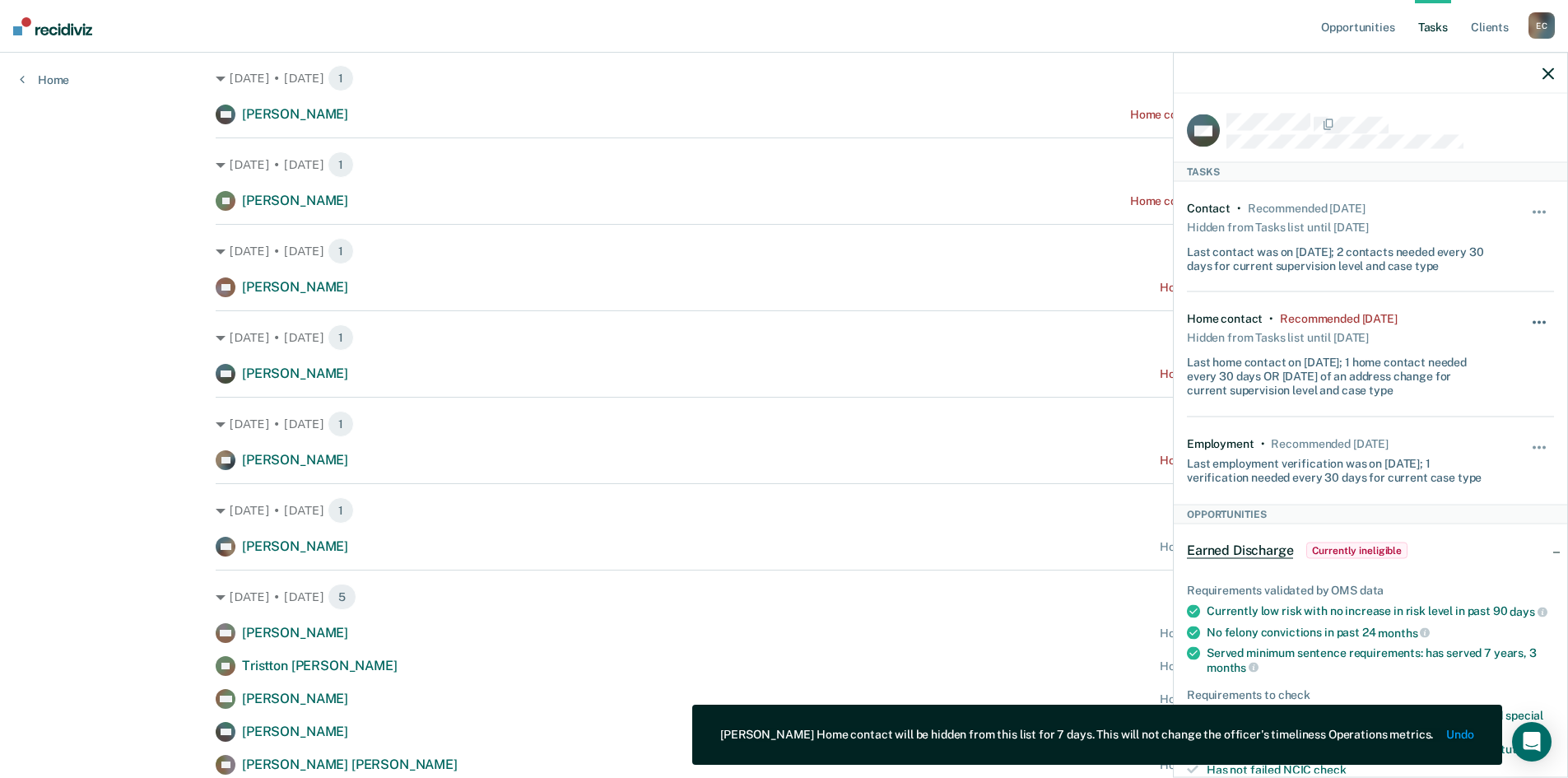
click at [1535, 320] on button "button" at bounding box center [1540, 331] width 28 height 27
click at [1488, 390] on button "7 days" at bounding box center [1495, 401] width 118 height 27
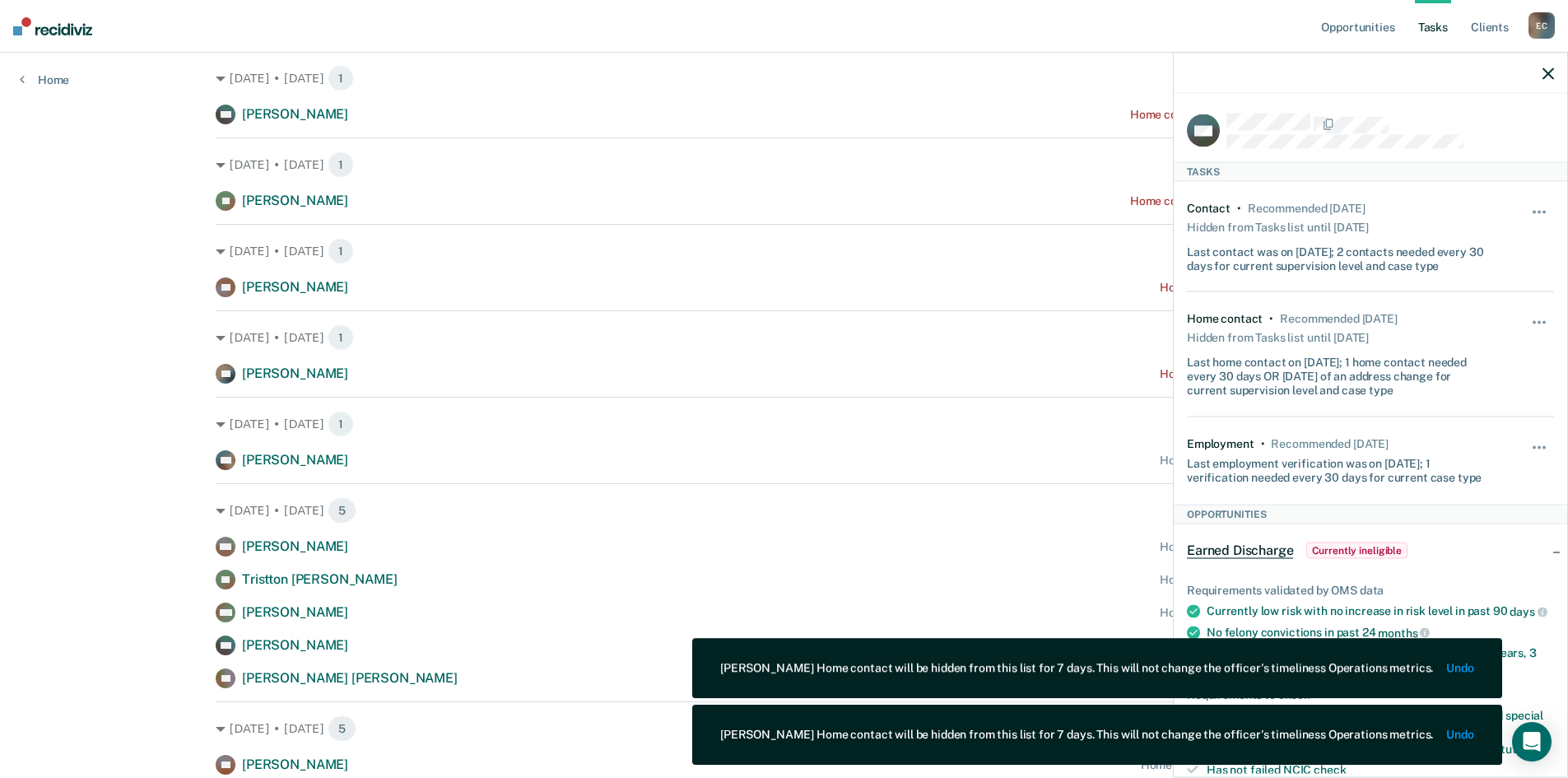
click at [1550, 73] on icon "button" at bounding box center [1547, 73] width 11 height 11
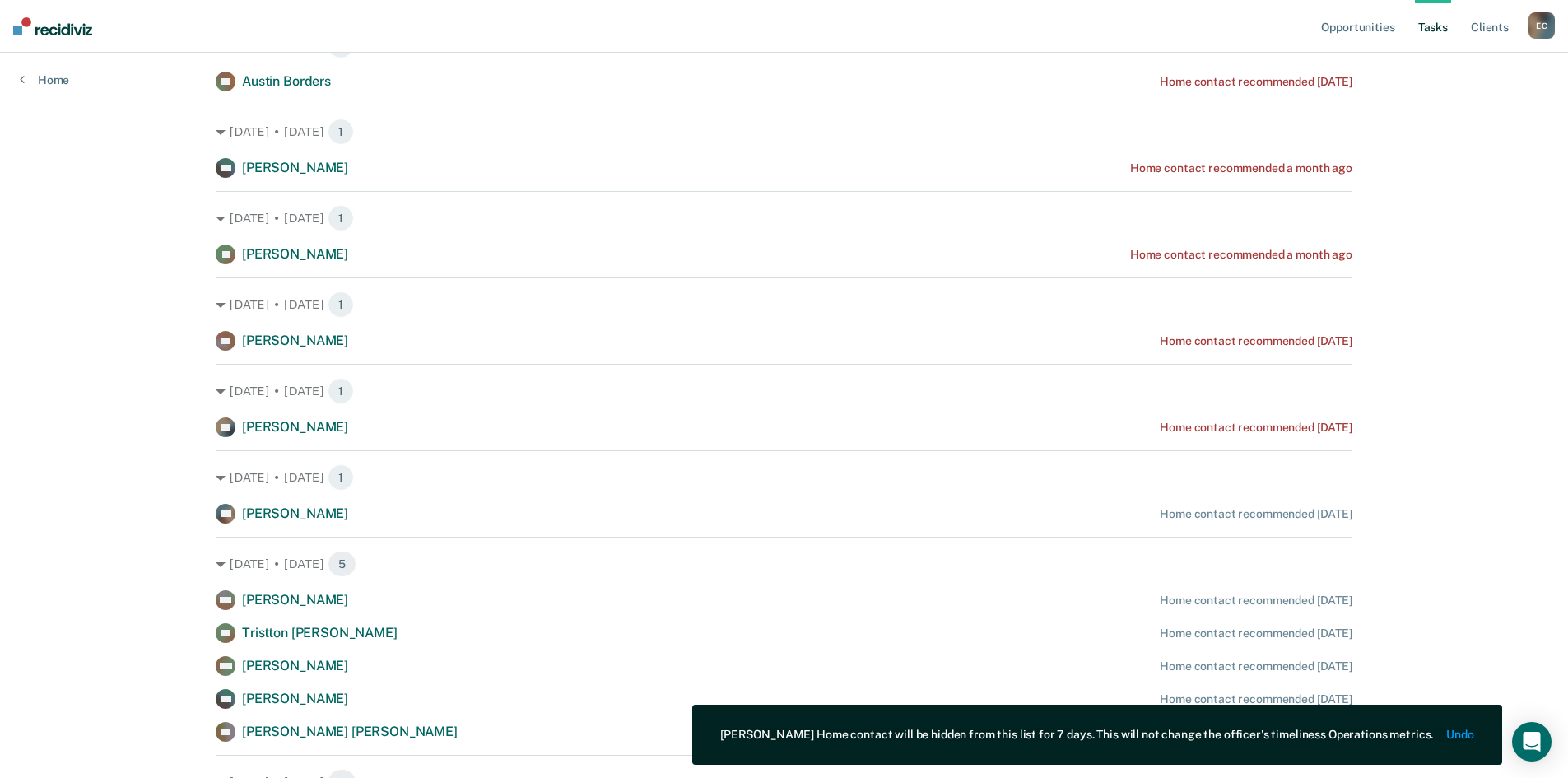
scroll to position [247, 0]
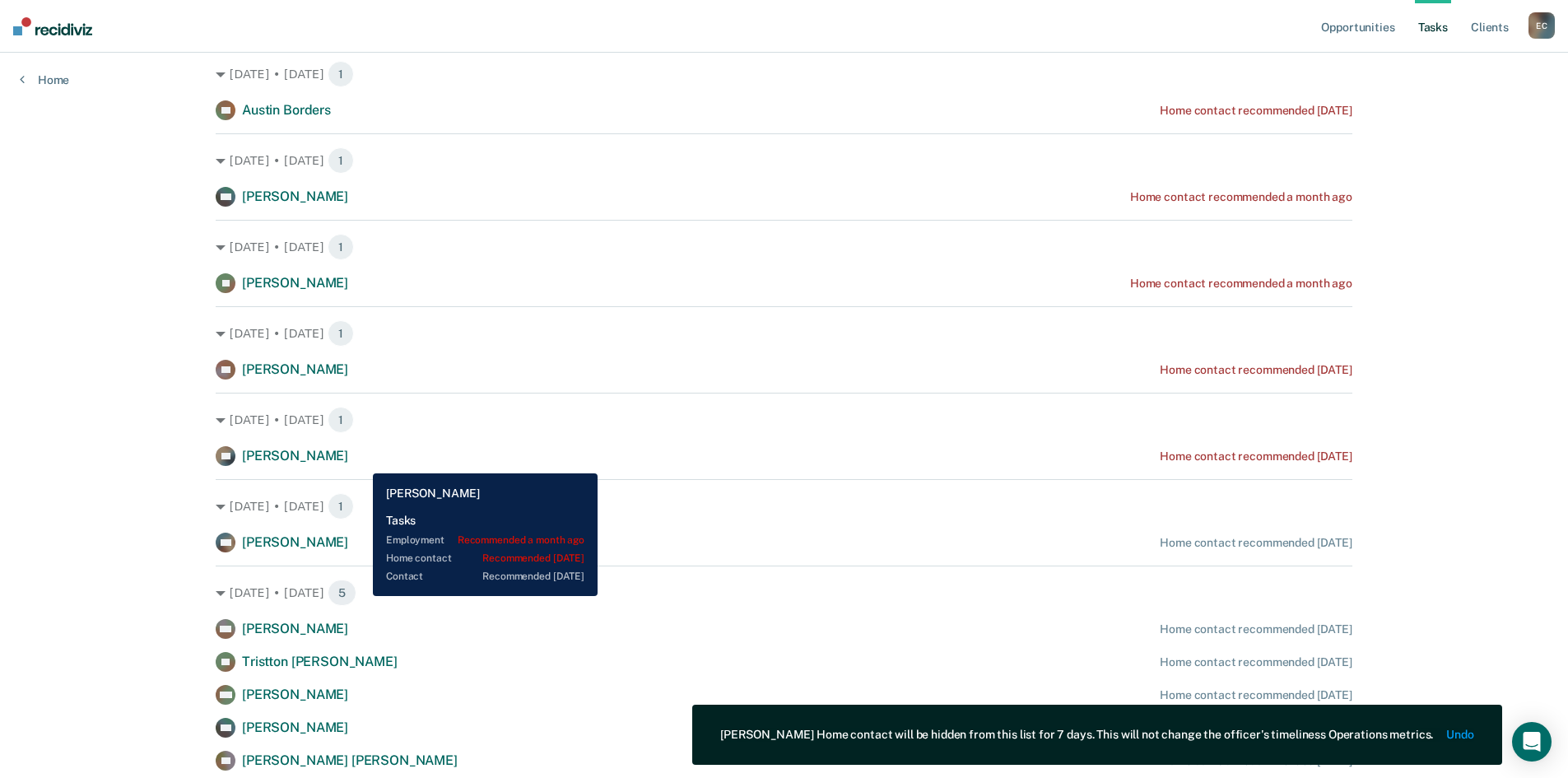
click at [360, 461] on div "PC [PERSON_NAME] Home contact recommended [DATE]" at bounding box center [784, 456] width 1137 height 20
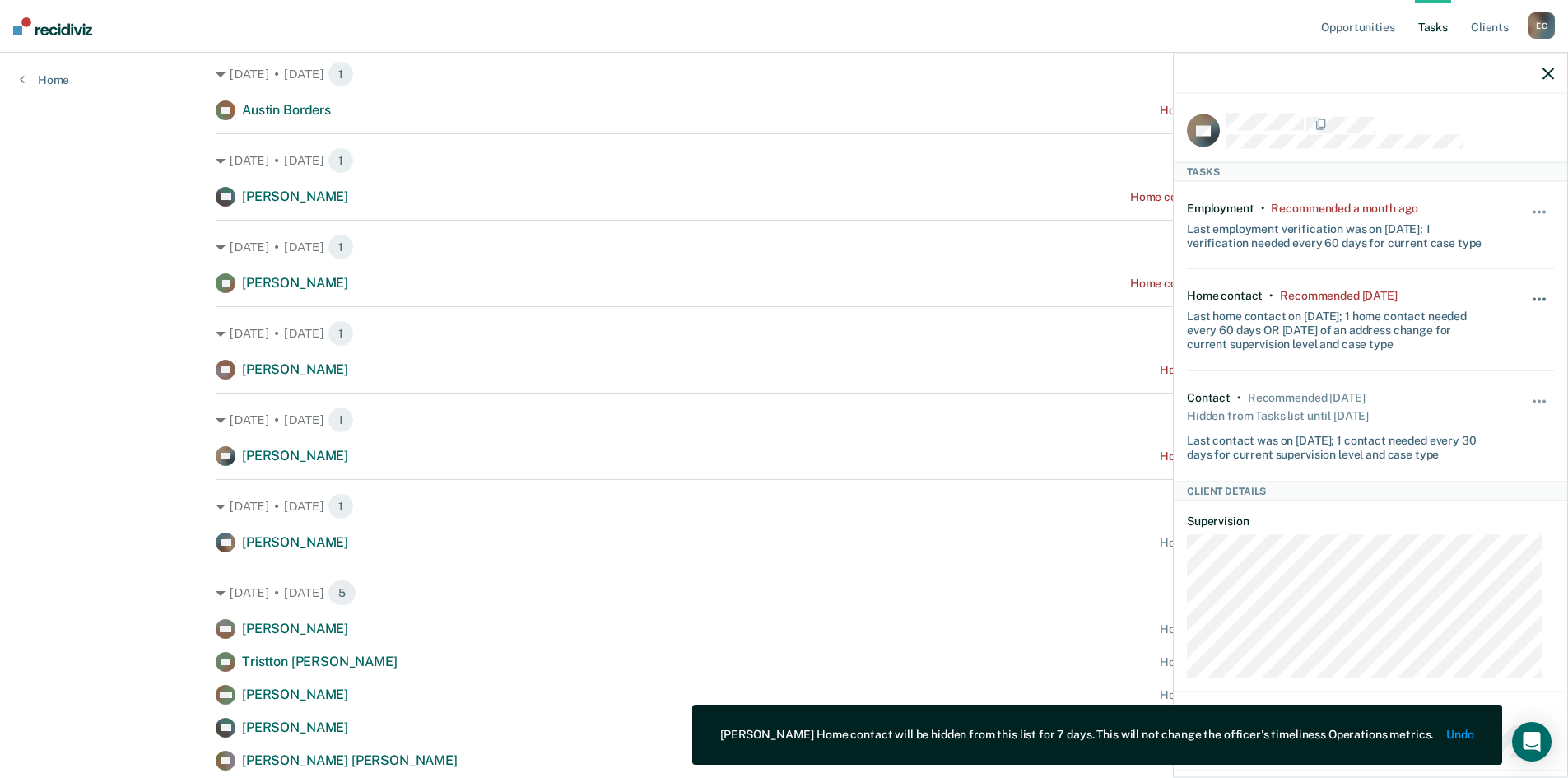
click at [1530, 301] on button "button" at bounding box center [1540, 307] width 28 height 27
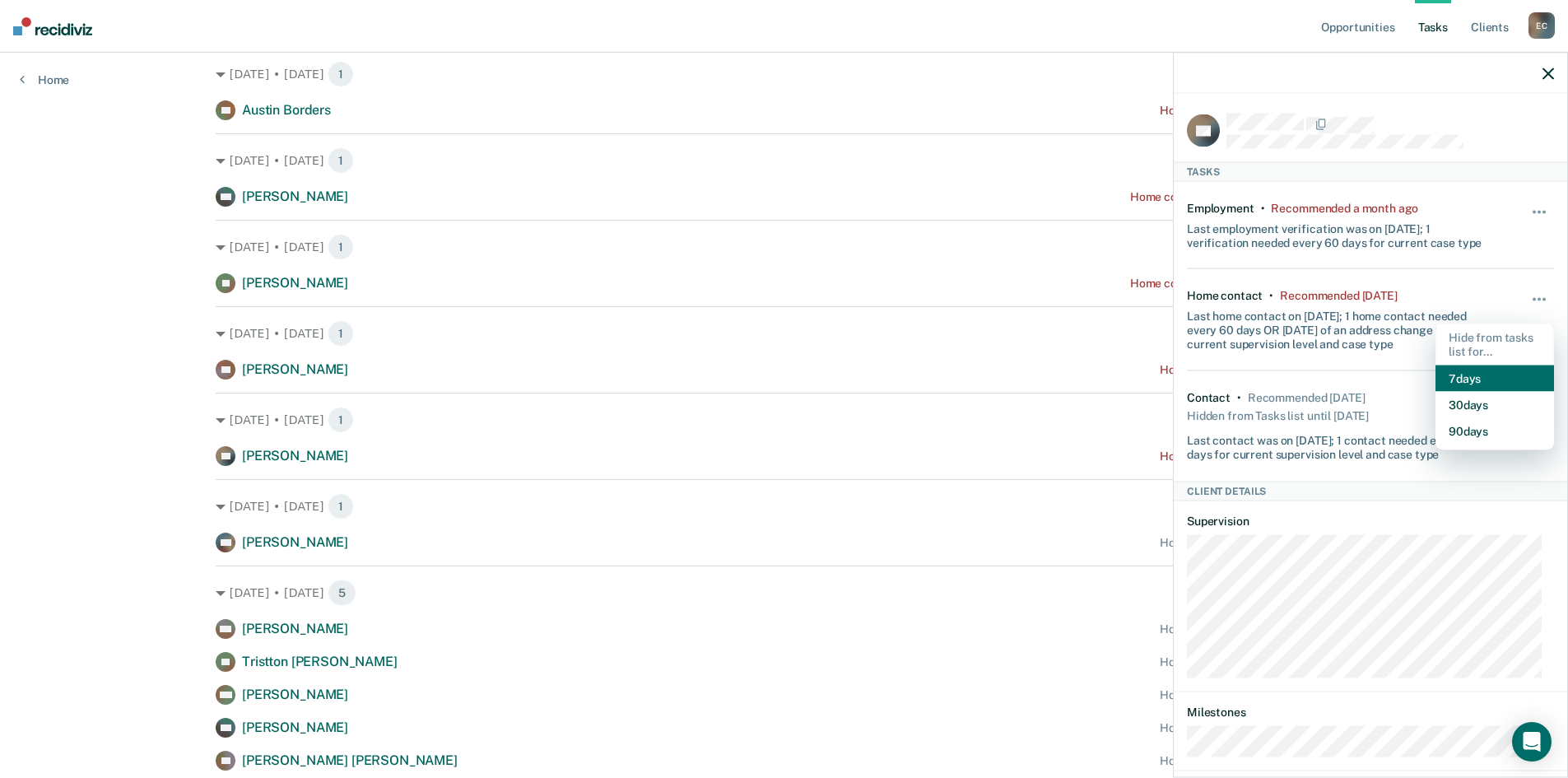
click at [1459, 374] on button "7 days" at bounding box center [1495, 378] width 118 height 27
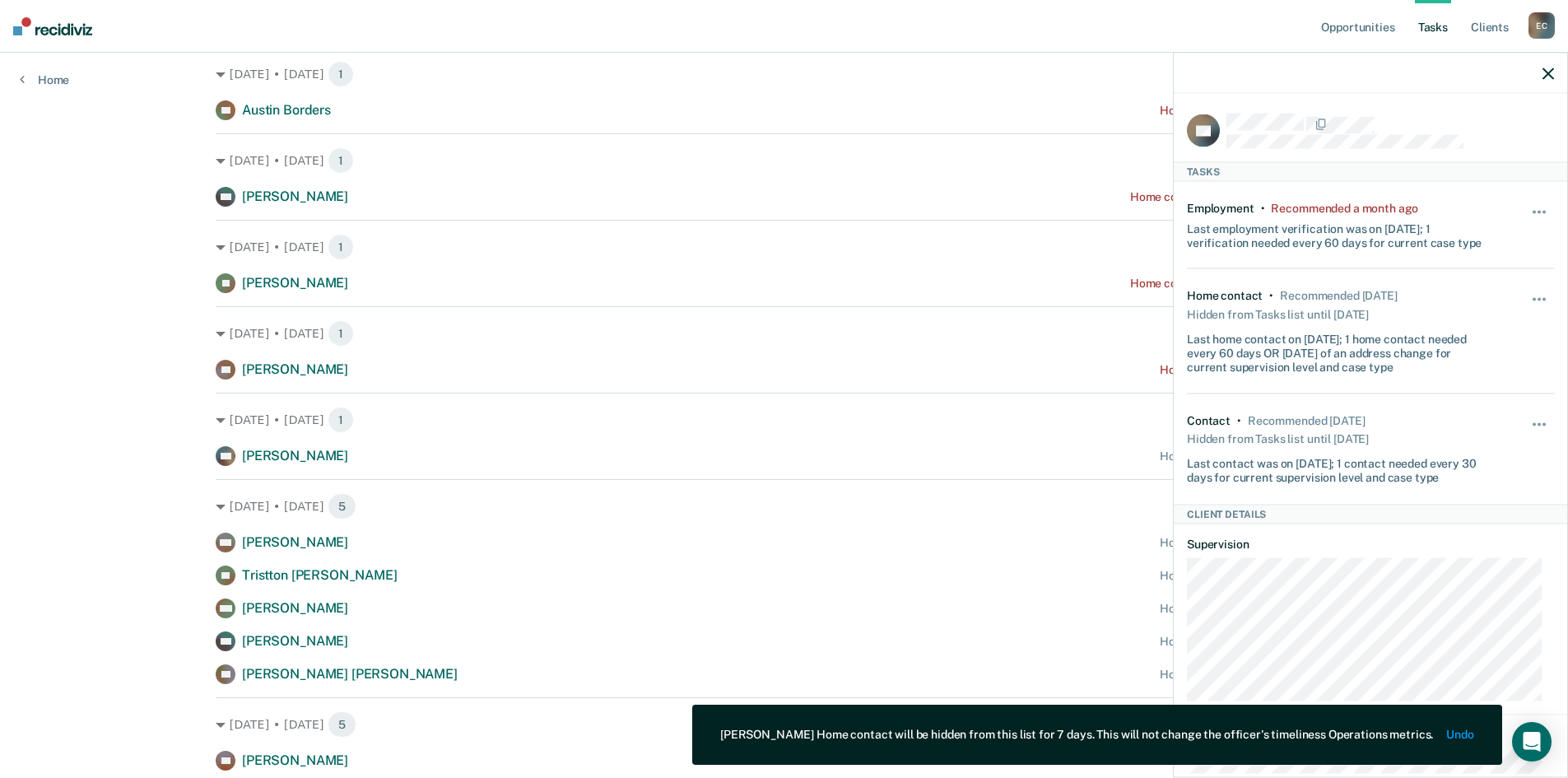
click at [1541, 81] on div at bounding box center [1371, 73] width 393 height 41
click at [1547, 73] on icon "button" at bounding box center [1547, 73] width 11 height 11
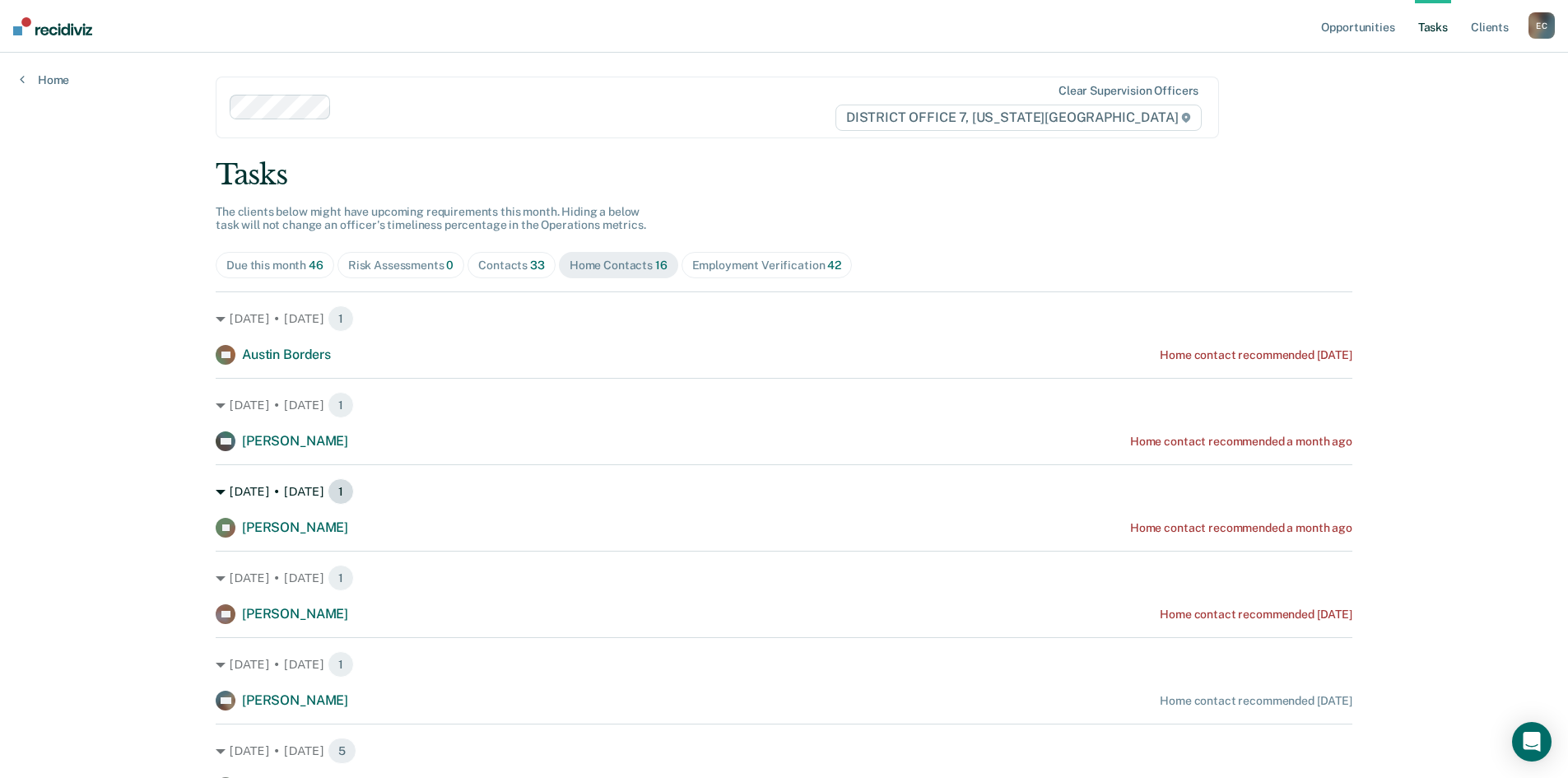
scroll to position [0, 0]
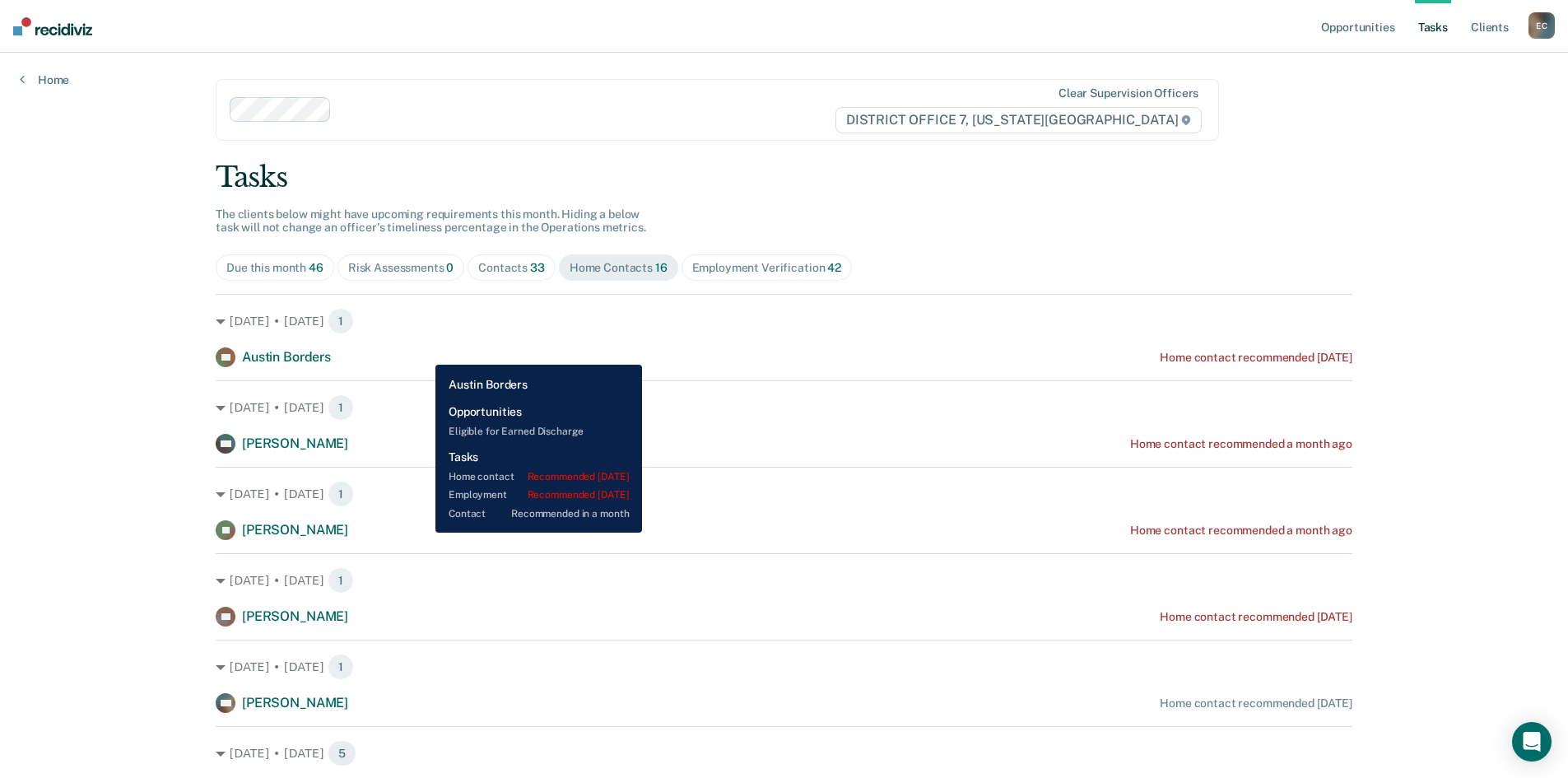
click at [423, 356] on div "[PERSON_NAME] Home contact recommended [DATE]" at bounding box center [784, 357] width 1137 height 20
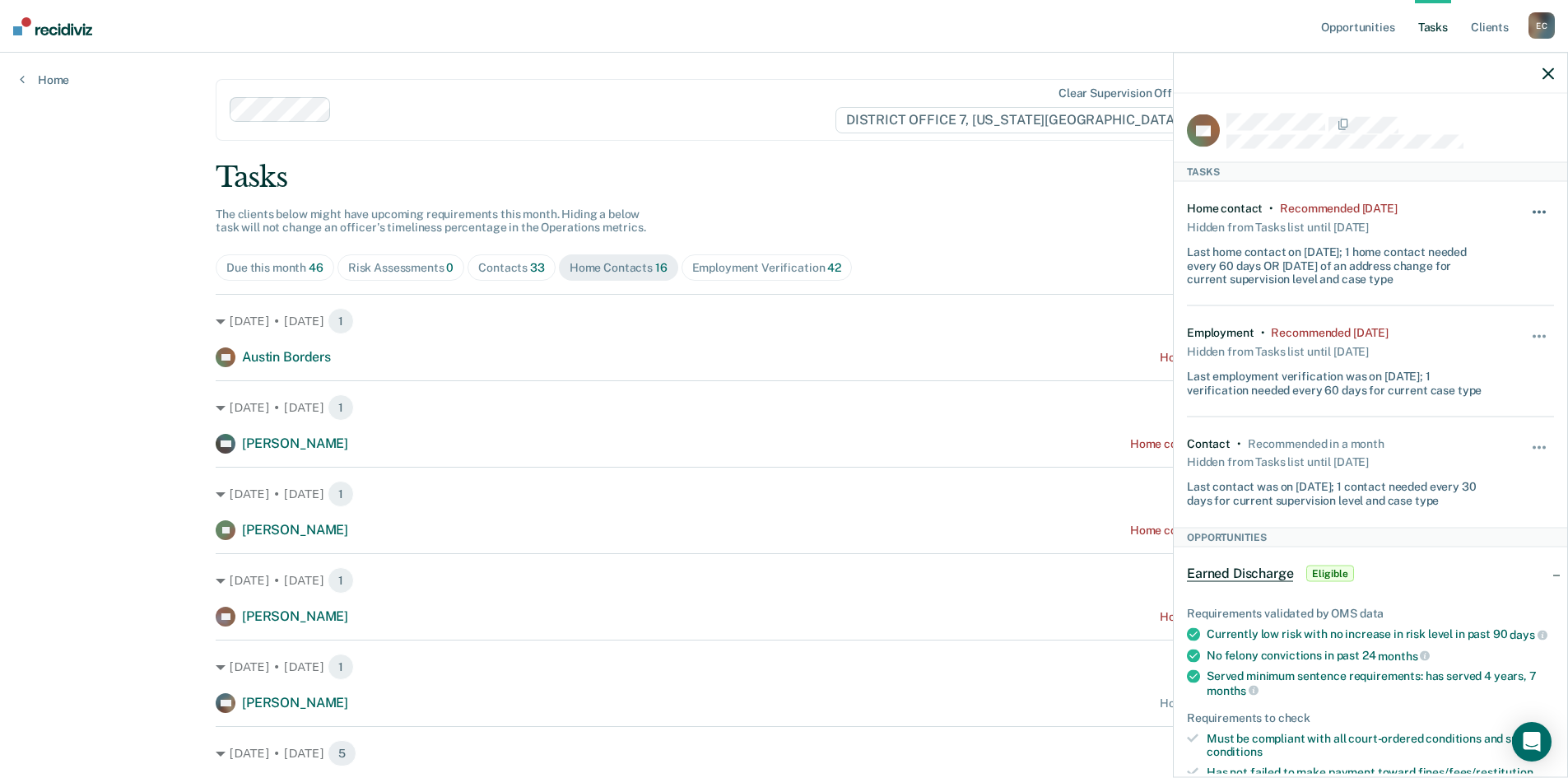
click at [1526, 209] on button "button" at bounding box center [1540, 220] width 28 height 27
click at [1490, 307] on button "30 days" at bounding box center [1495, 317] width 118 height 27
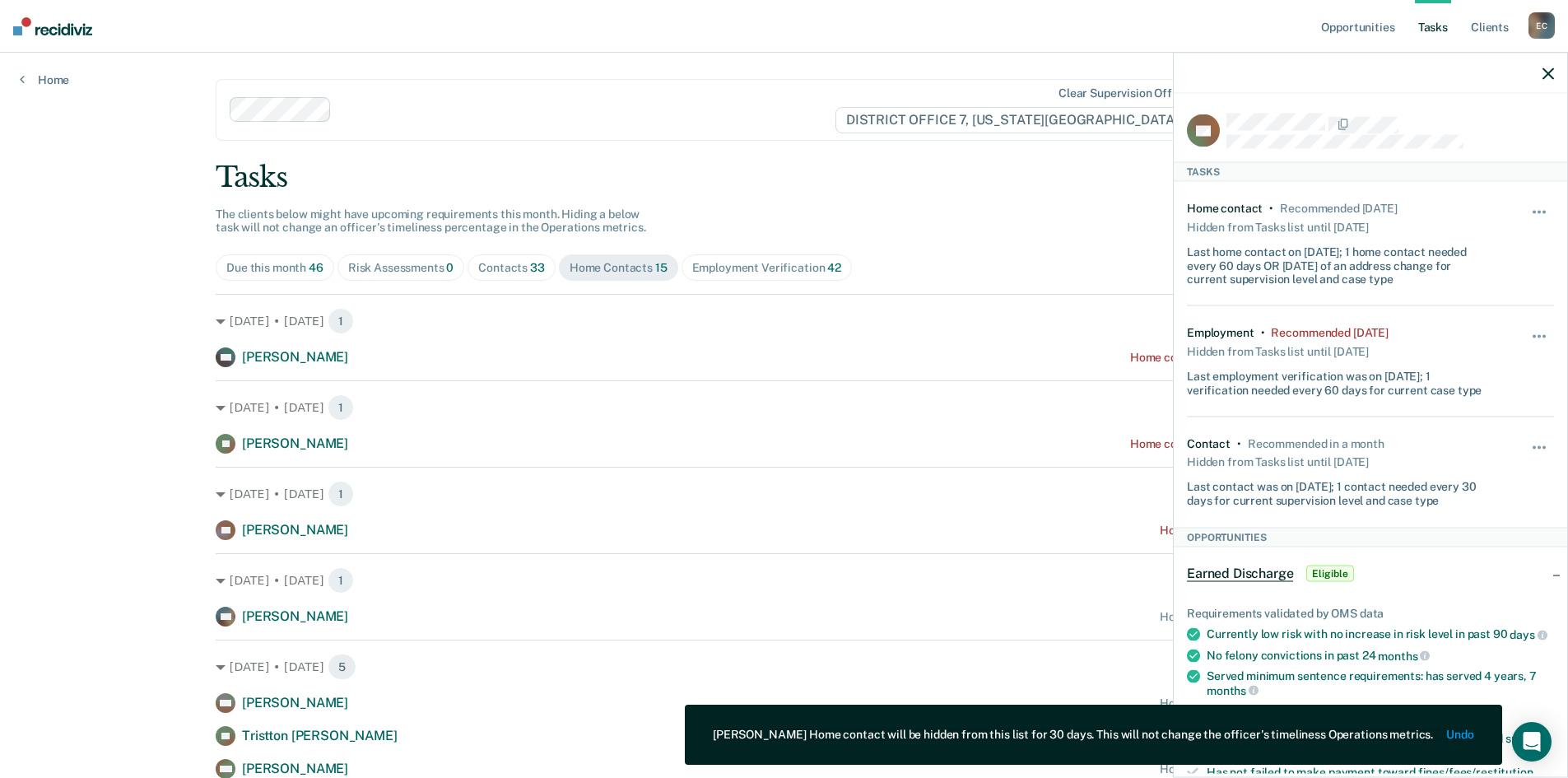
click at [1555, 77] on div at bounding box center [1371, 73] width 393 height 41
click at [1552, 77] on icon "button" at bounding box center [1547, 73] width 11 height 11
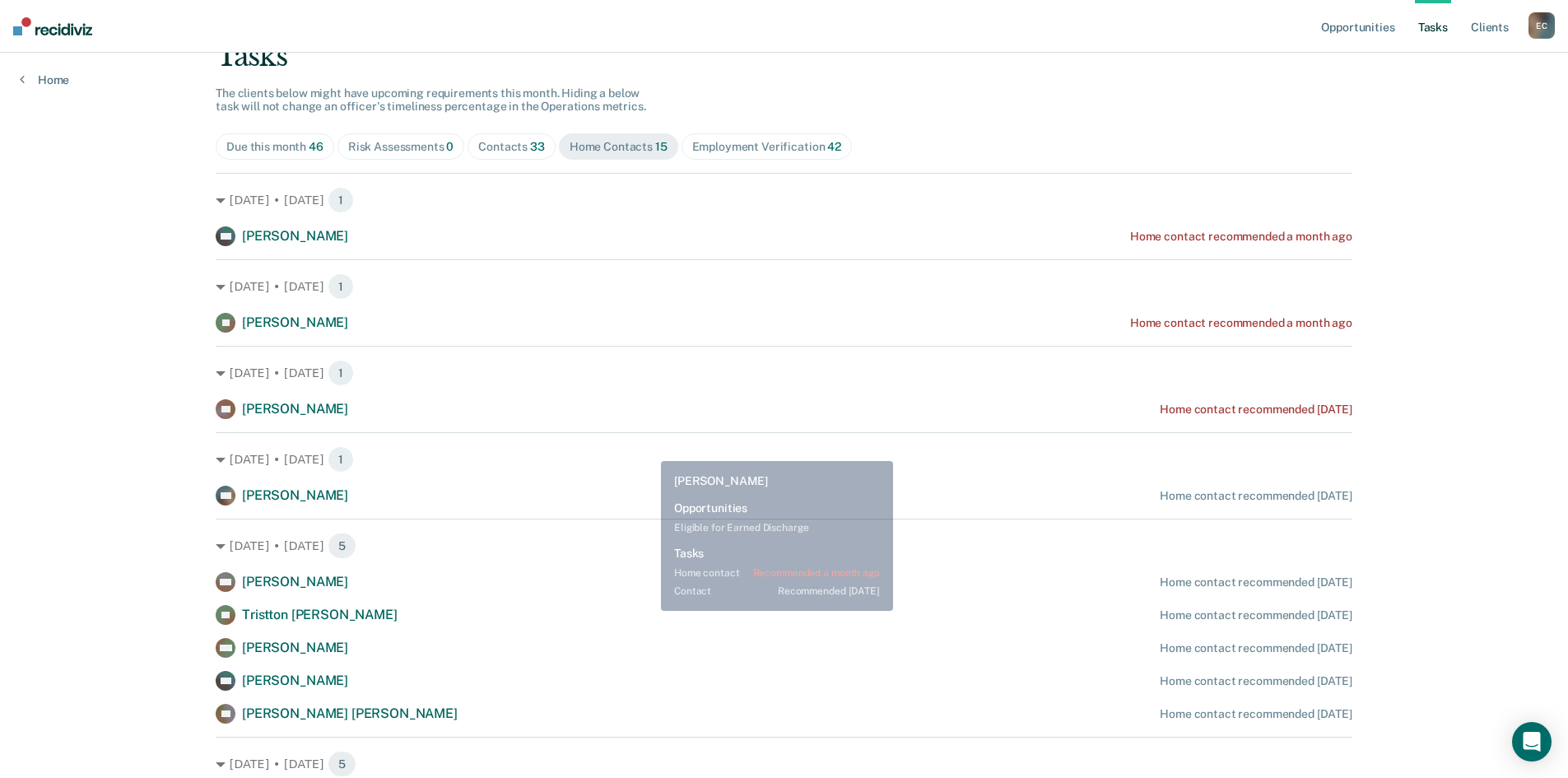
scroll to position [165, 0]
